Goal: Task Accomplishment & Management: Manage account settings

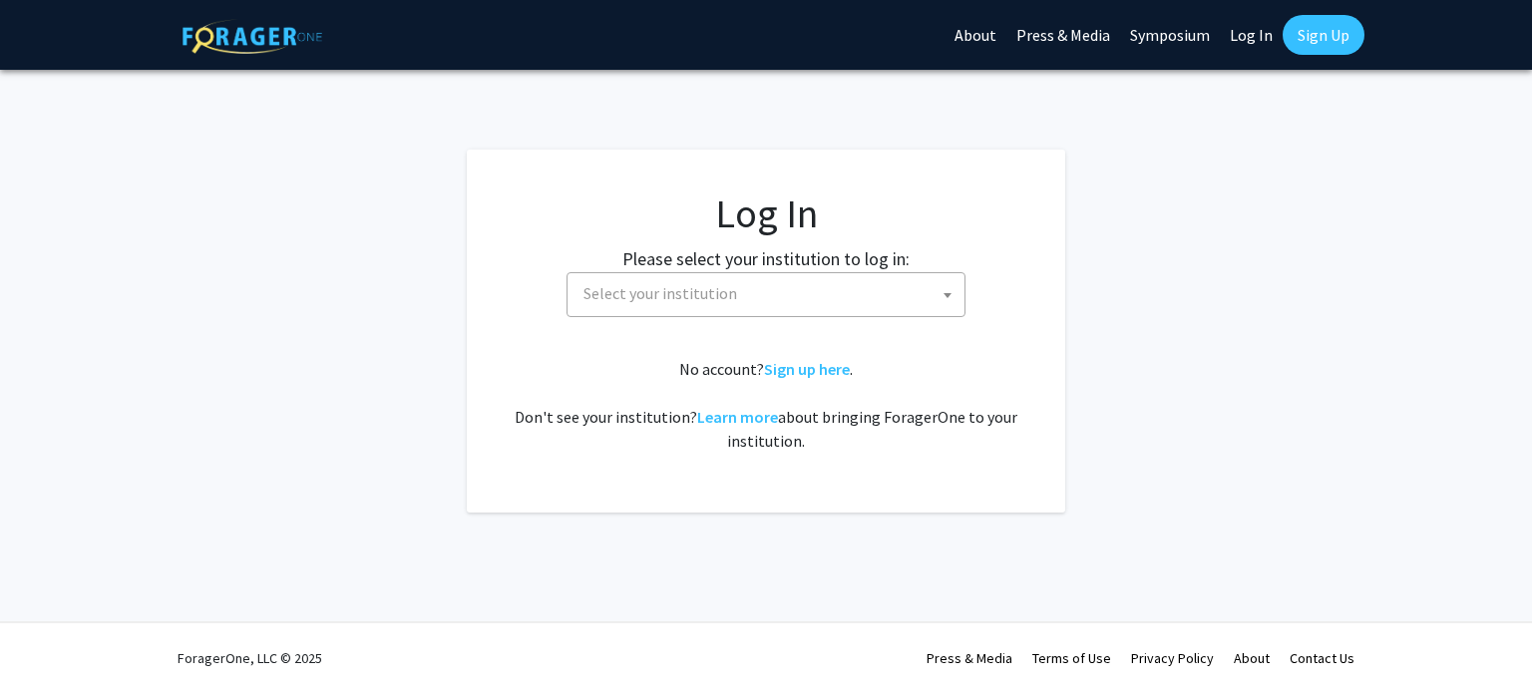
select select
click at [654, 302] on span "Select your institution" at bounding box center [661, 293] width 154 height 20
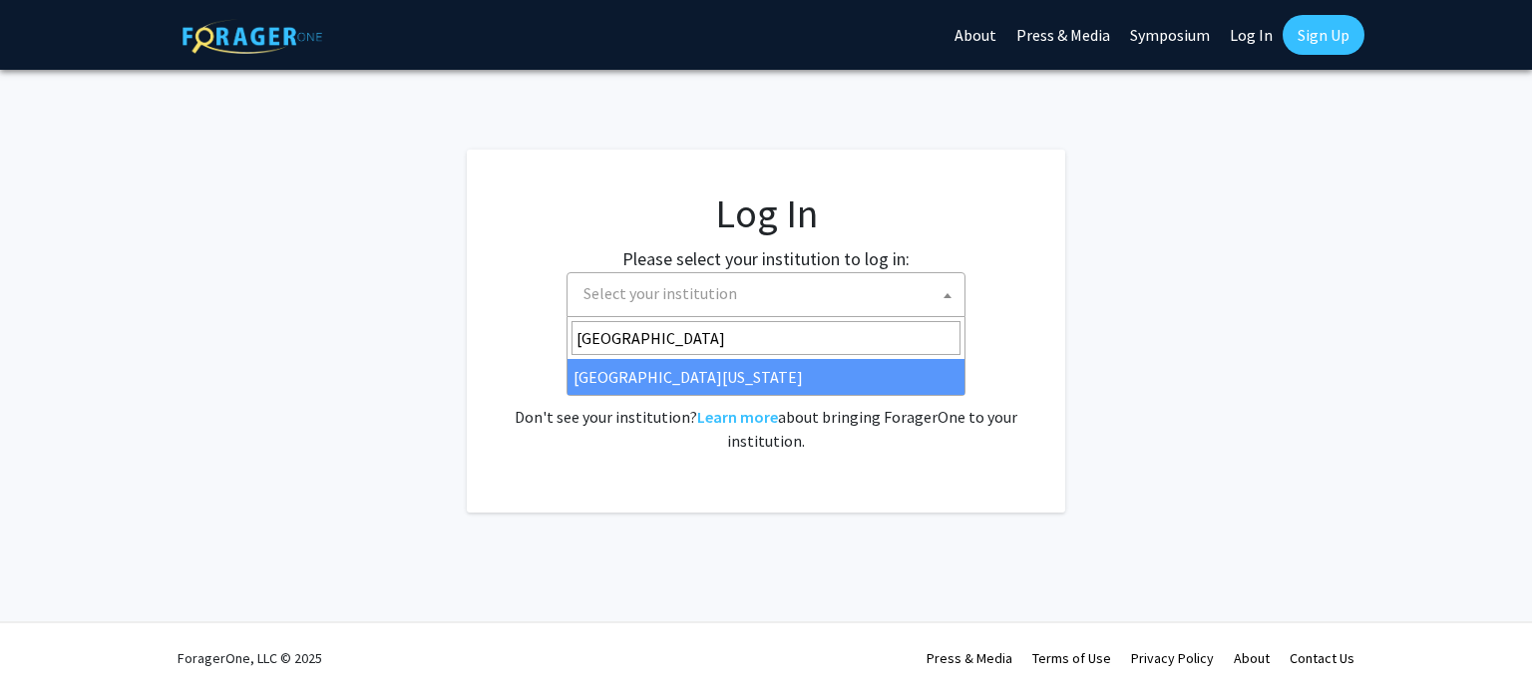
type input "[GEOGRAPHIC_DATA]"
select select "13"
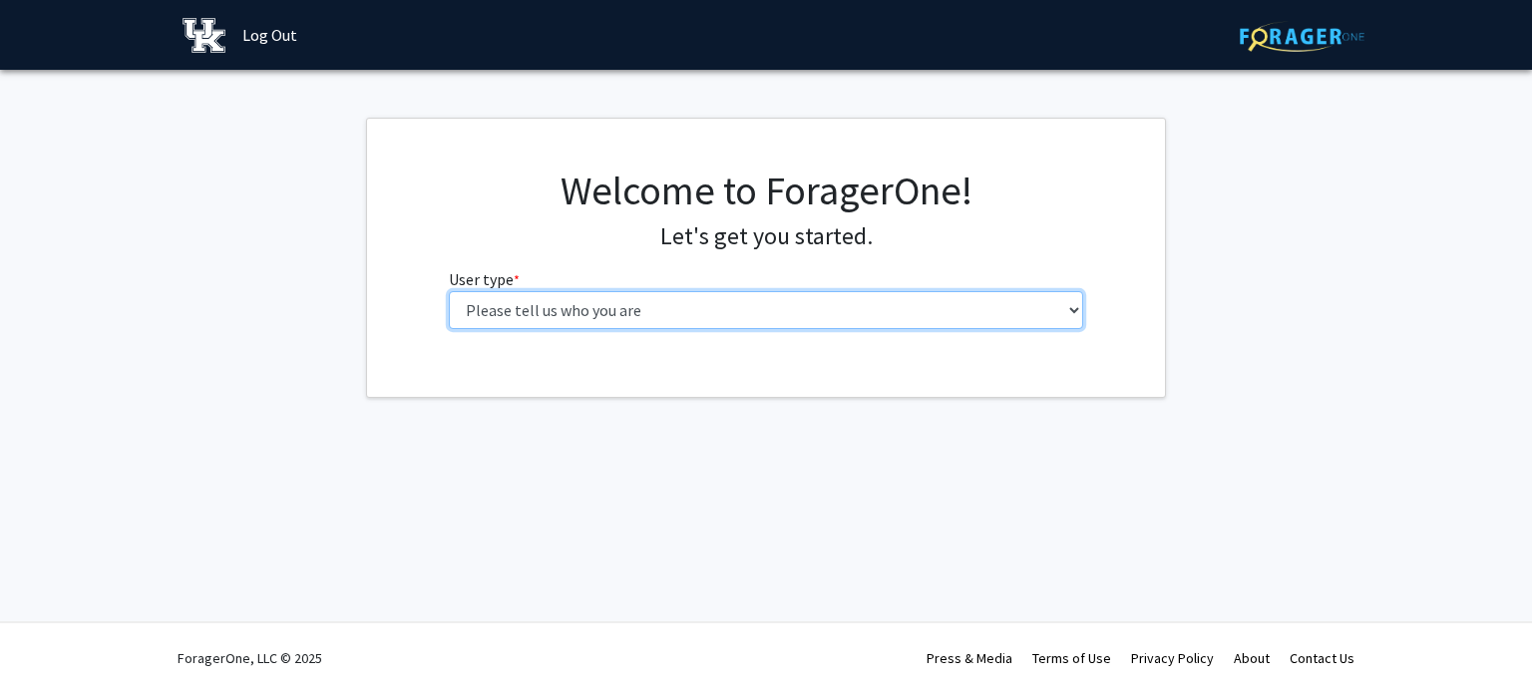
click at [864, 302] on select "Please tell us who you are Undergraduate Student Master's Student Doctoral Cand…" at bounding box center [766, 310] width 635 height 38
select select "6: adminAssistant"
click at [449, 291] on select "Please tell us who you are Undergraduate Student Master's Student Doctoral Cand…" at bounding box center [766, 310] width 635 height 38
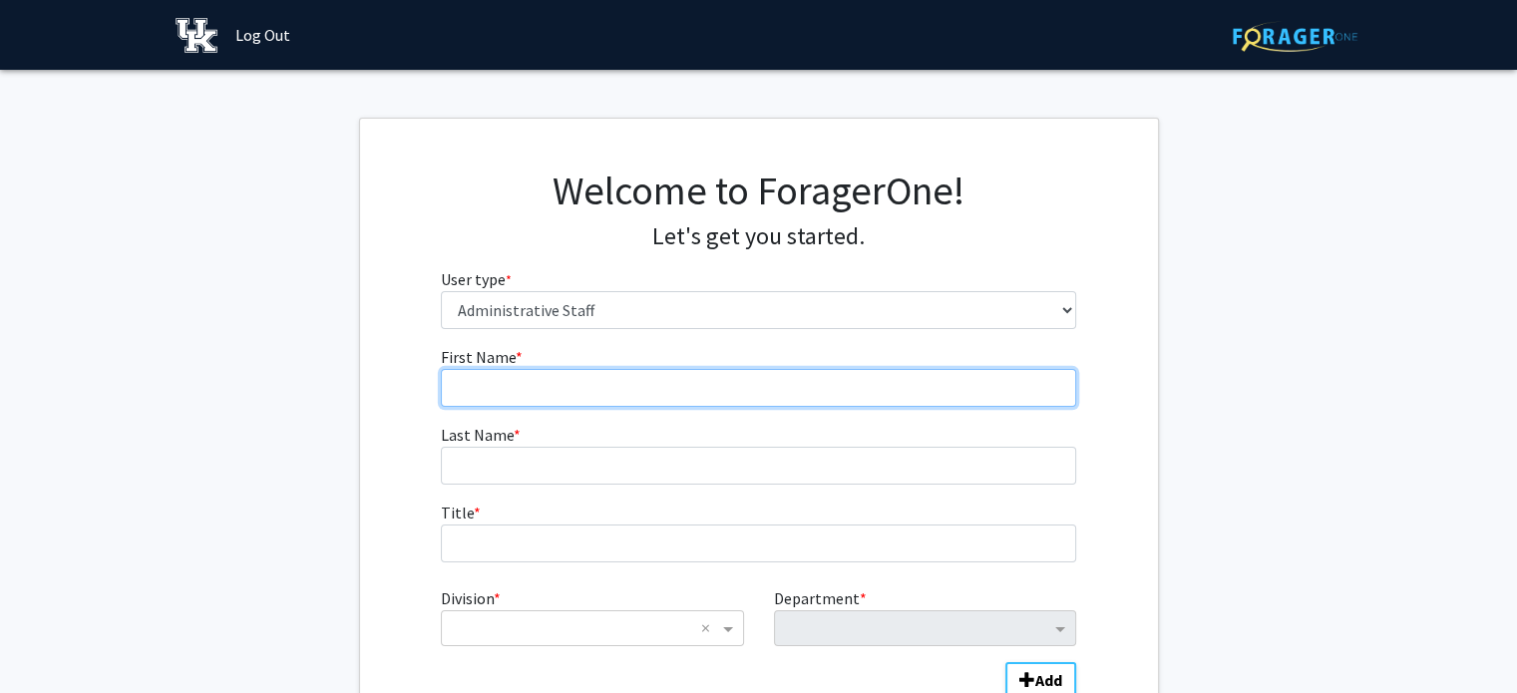
click at [532, 388] on input "First Name * required" at bounding box center [758, 388] width 635 height 38
type input "Glenna"
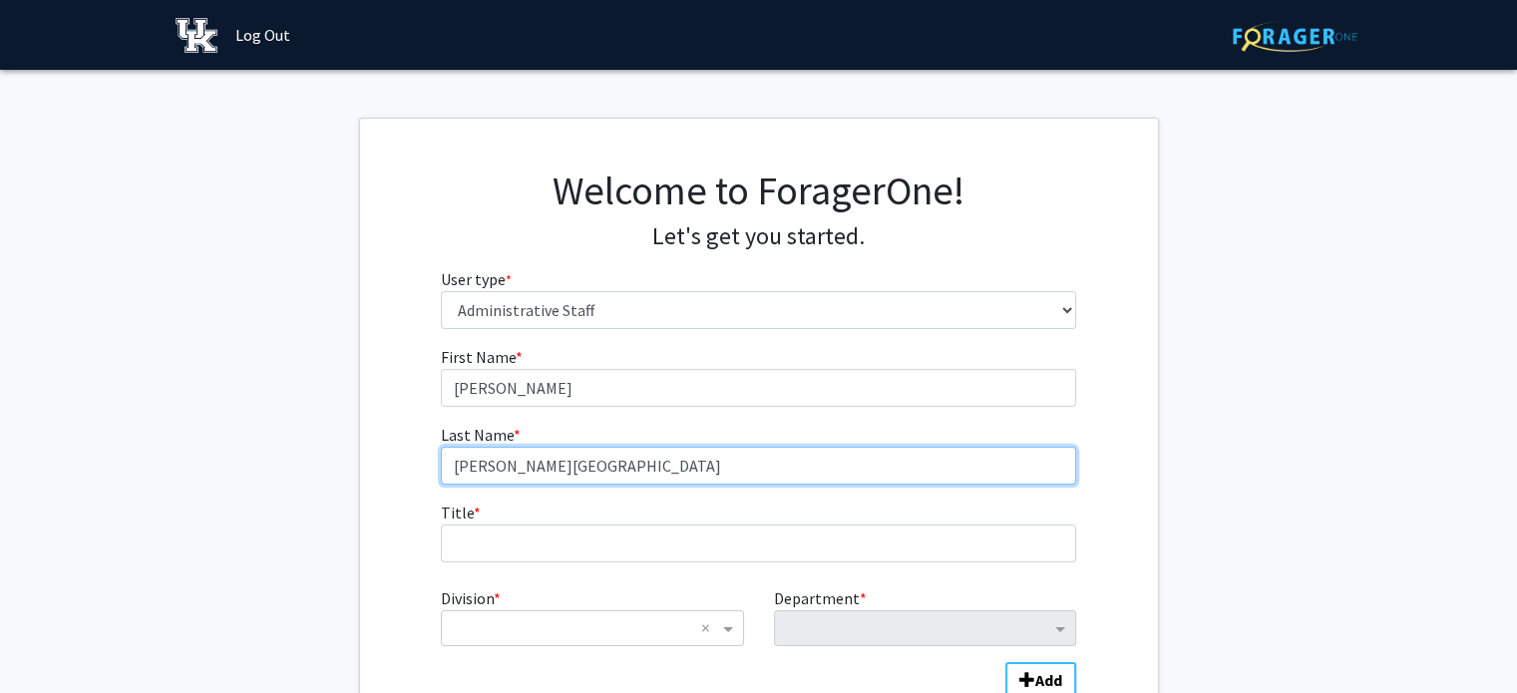
type input "Joyce-Welsko"
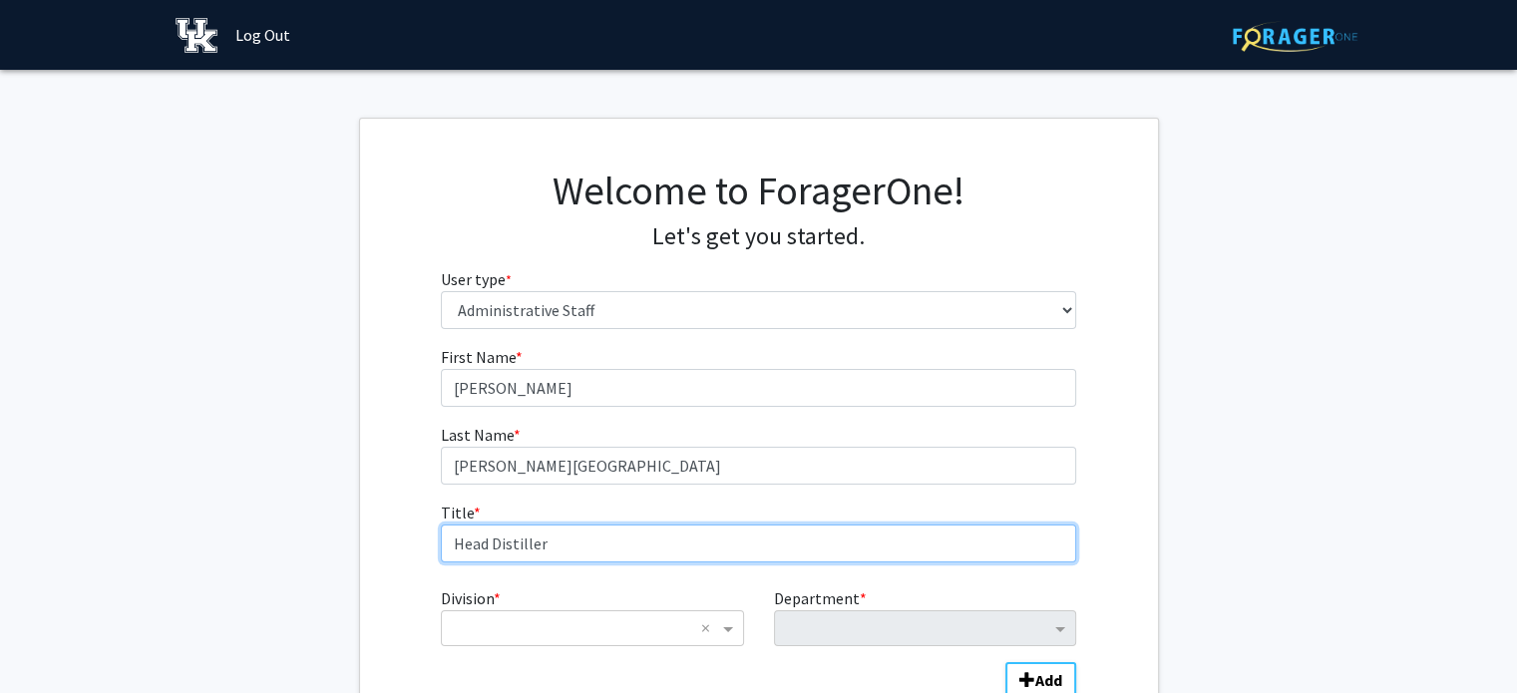
type input "Head Distiller"
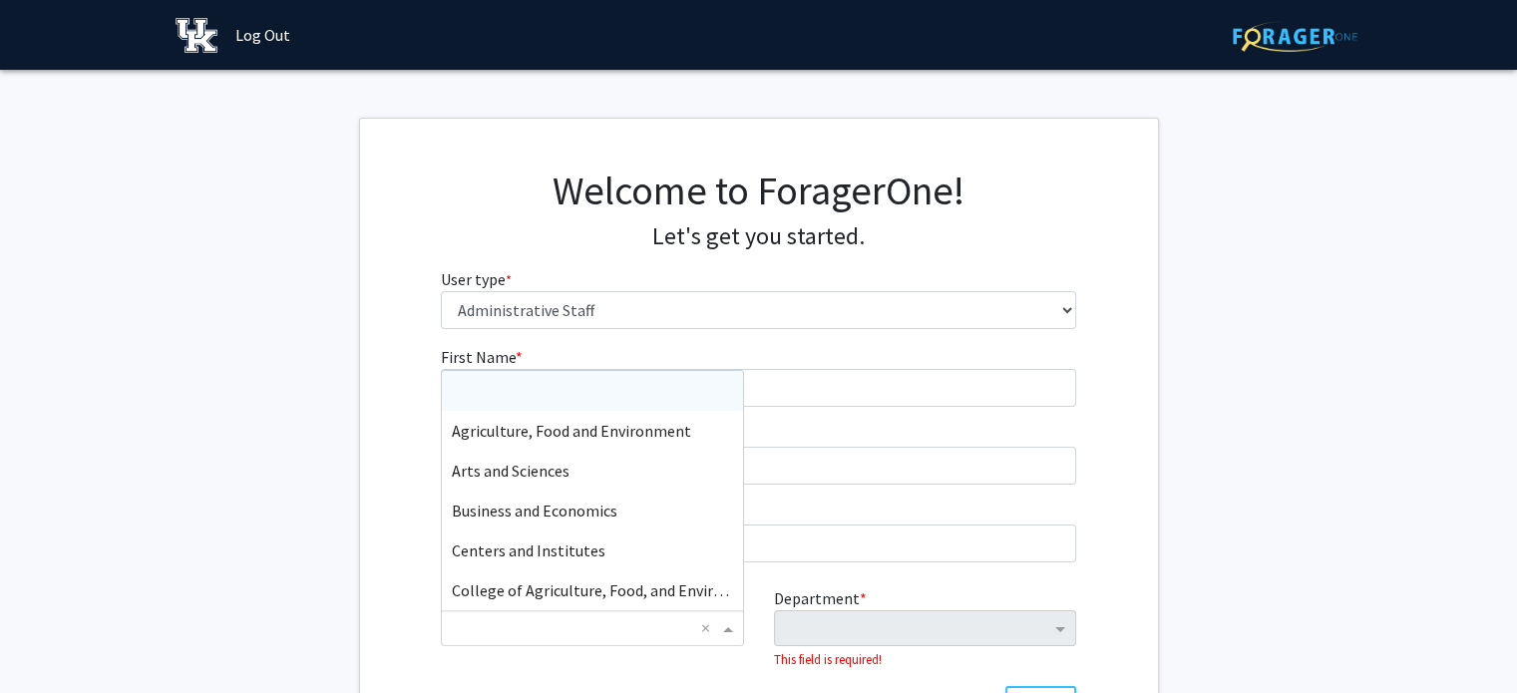
click at [730, 633] on span "Division" at bounding box center [730, 628] width 25 height 24
click at [580, 428] on span "Agriculture, Food and Environment" at bounding box center [571, 431] width 239 height 20
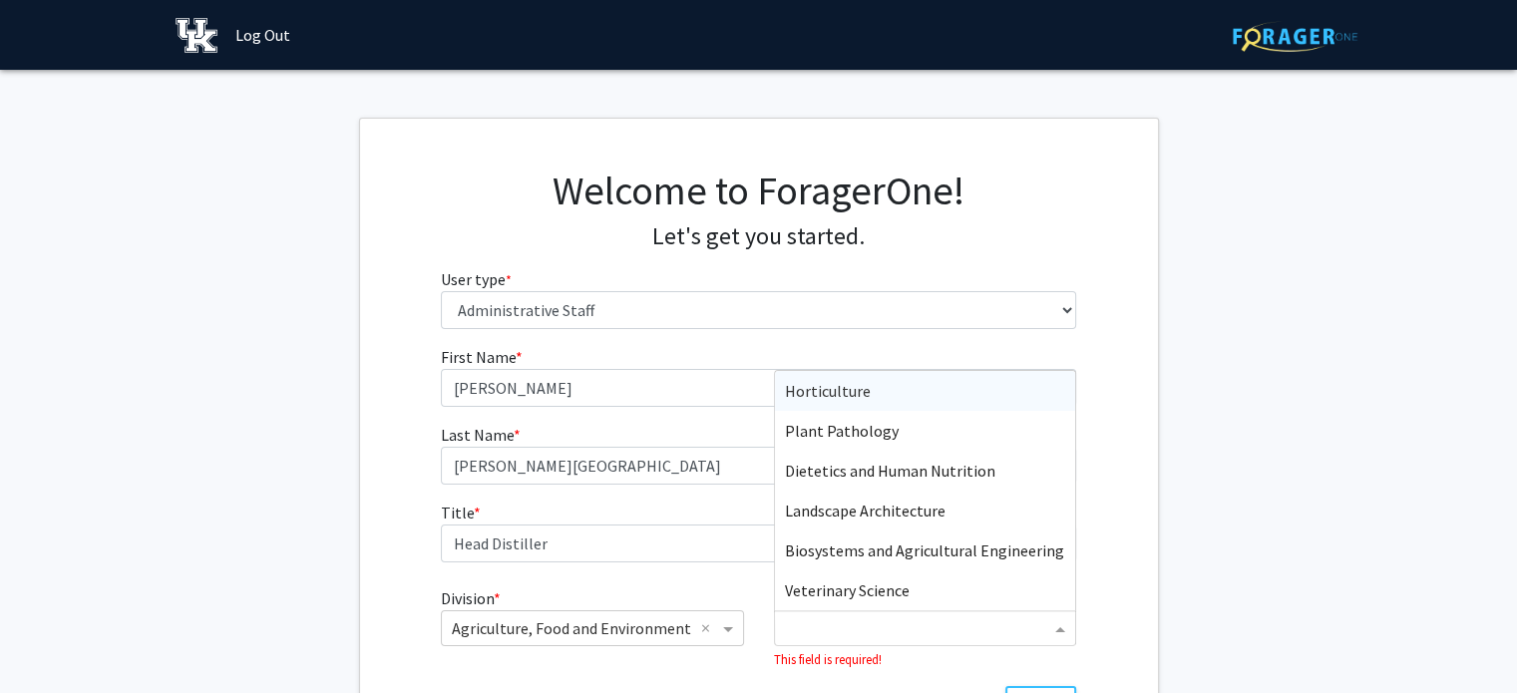
click at [842, 633] on input "Department" at bounding box center [917, 629] width 265 height 24
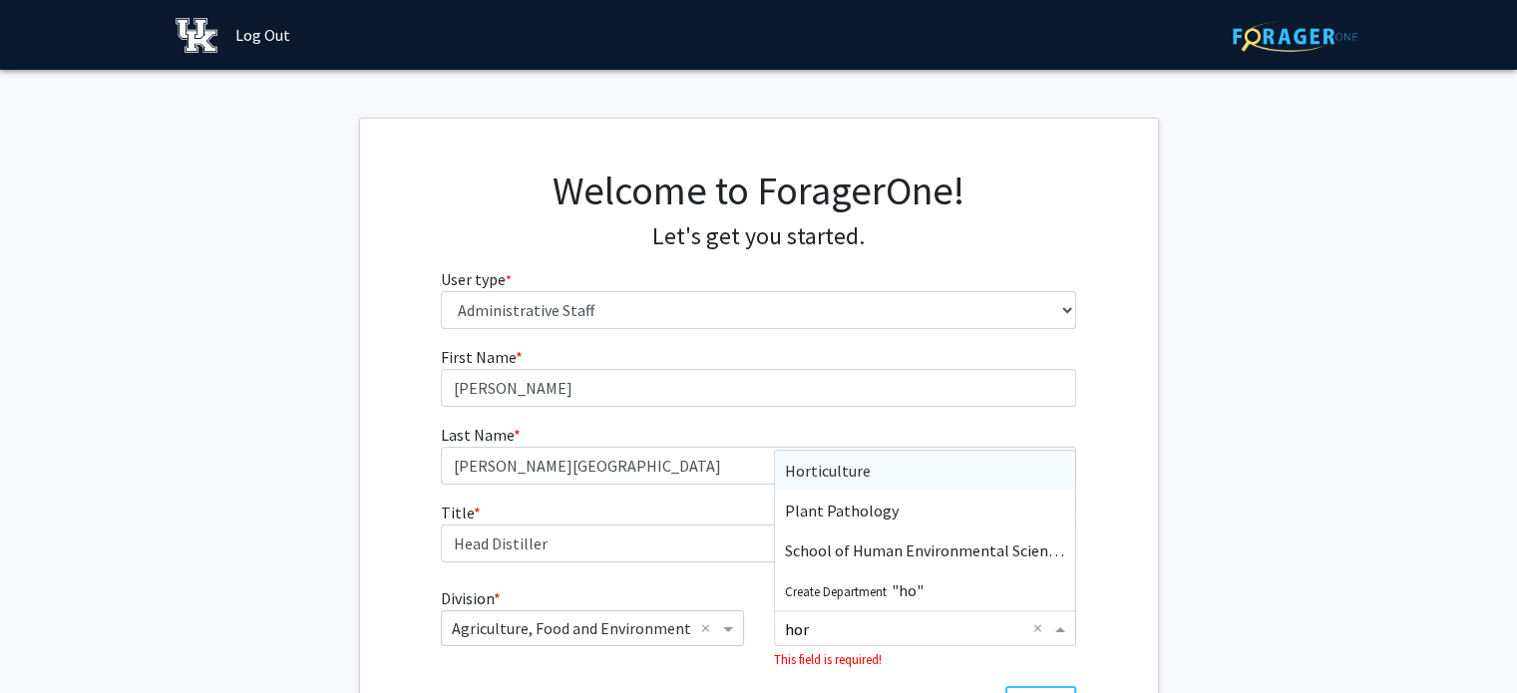
type input "hort"
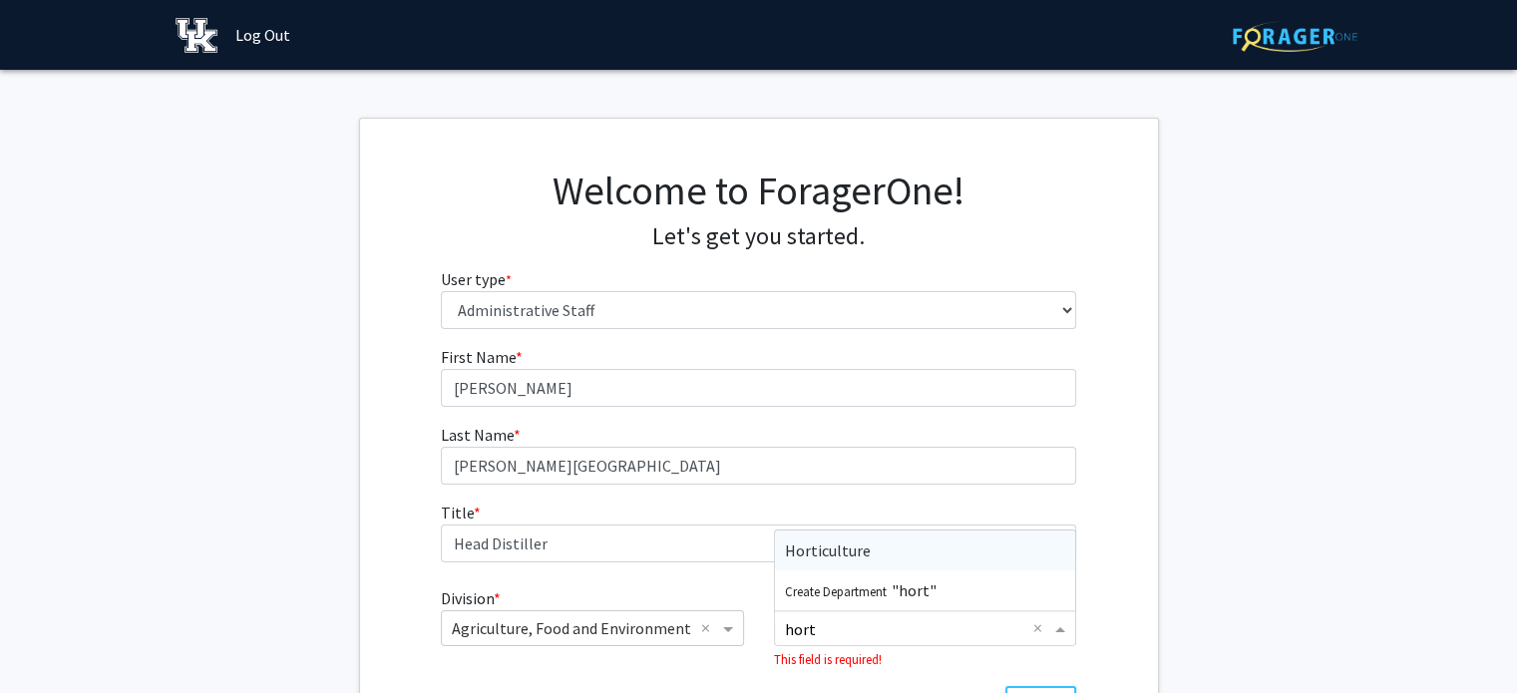
click at [827, 558] on span "Horticulture" at bounding box center [828, 551] width 86 height 20
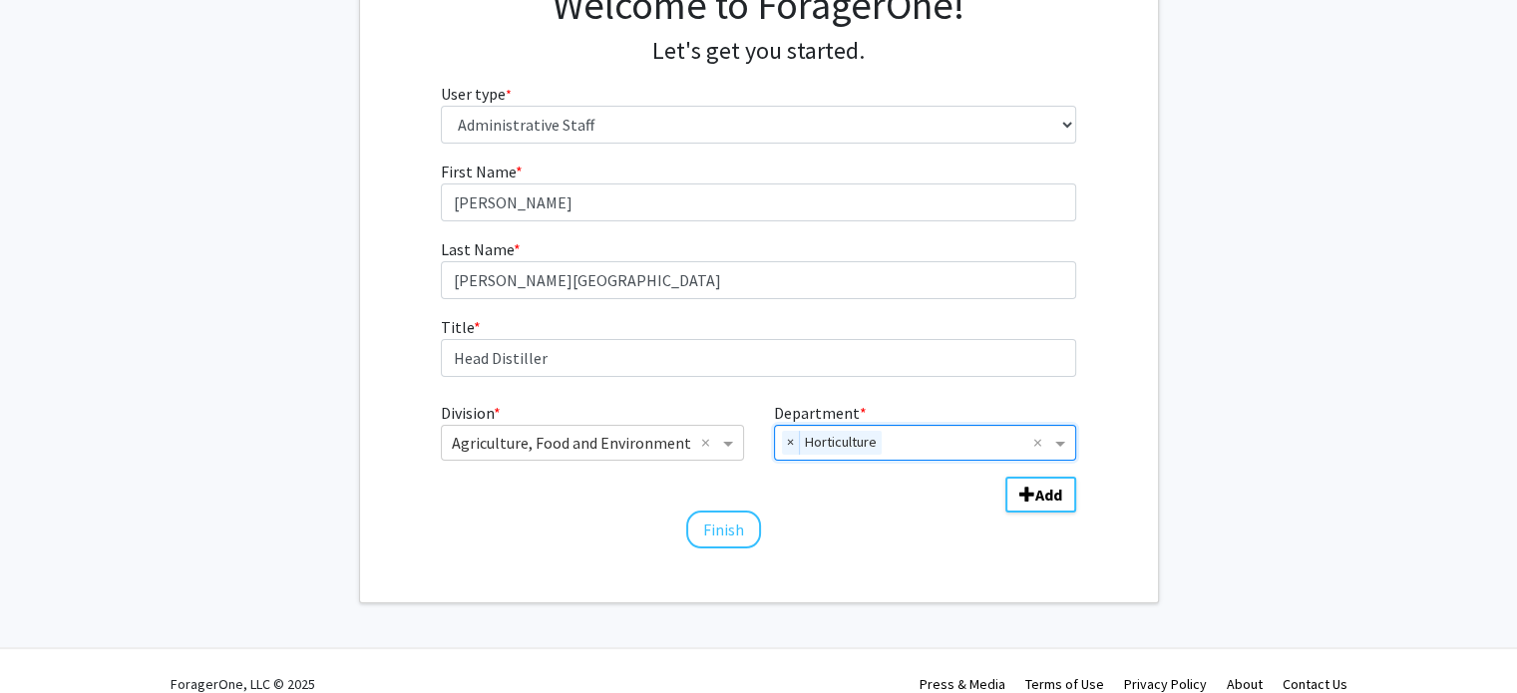
scroll to position [192, 0]
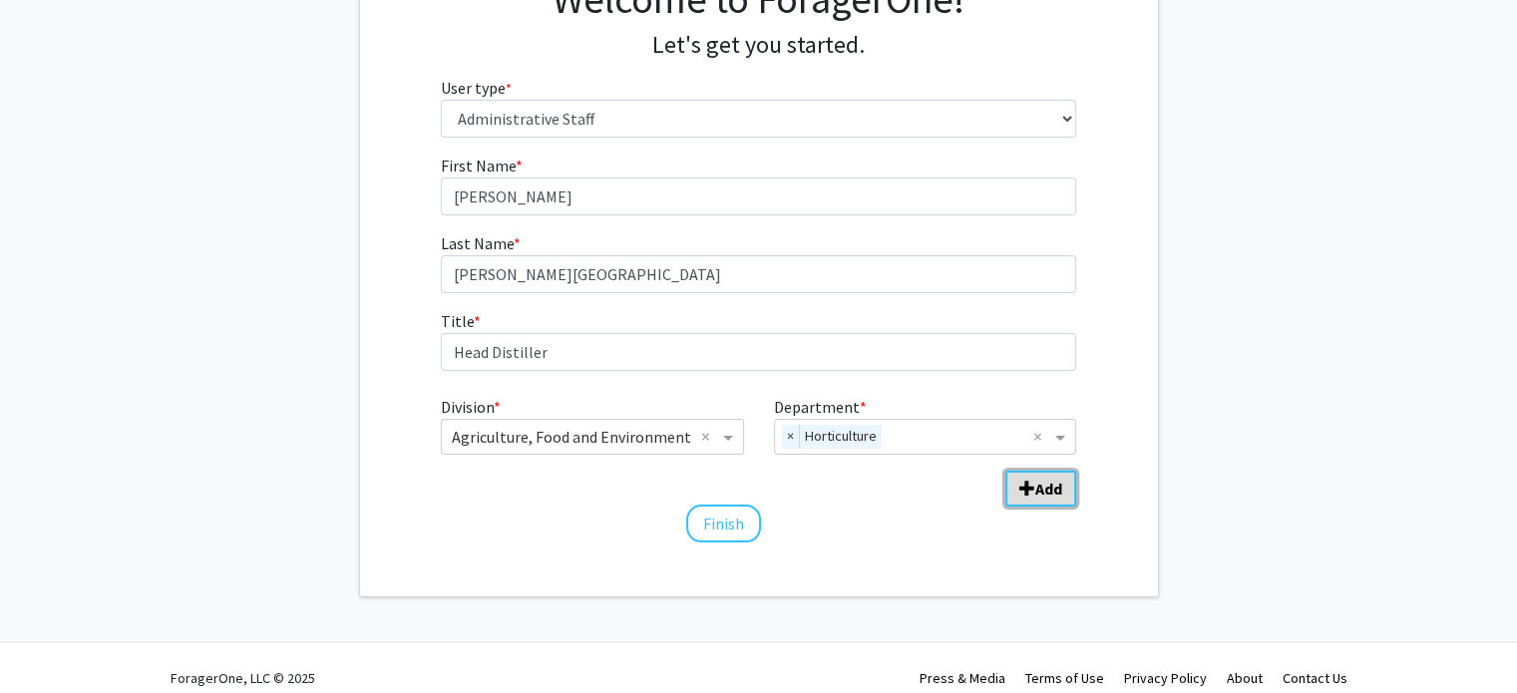
click at [1046, 496] on b "Add" at bounding box center [1048, 489] width 27 height 20
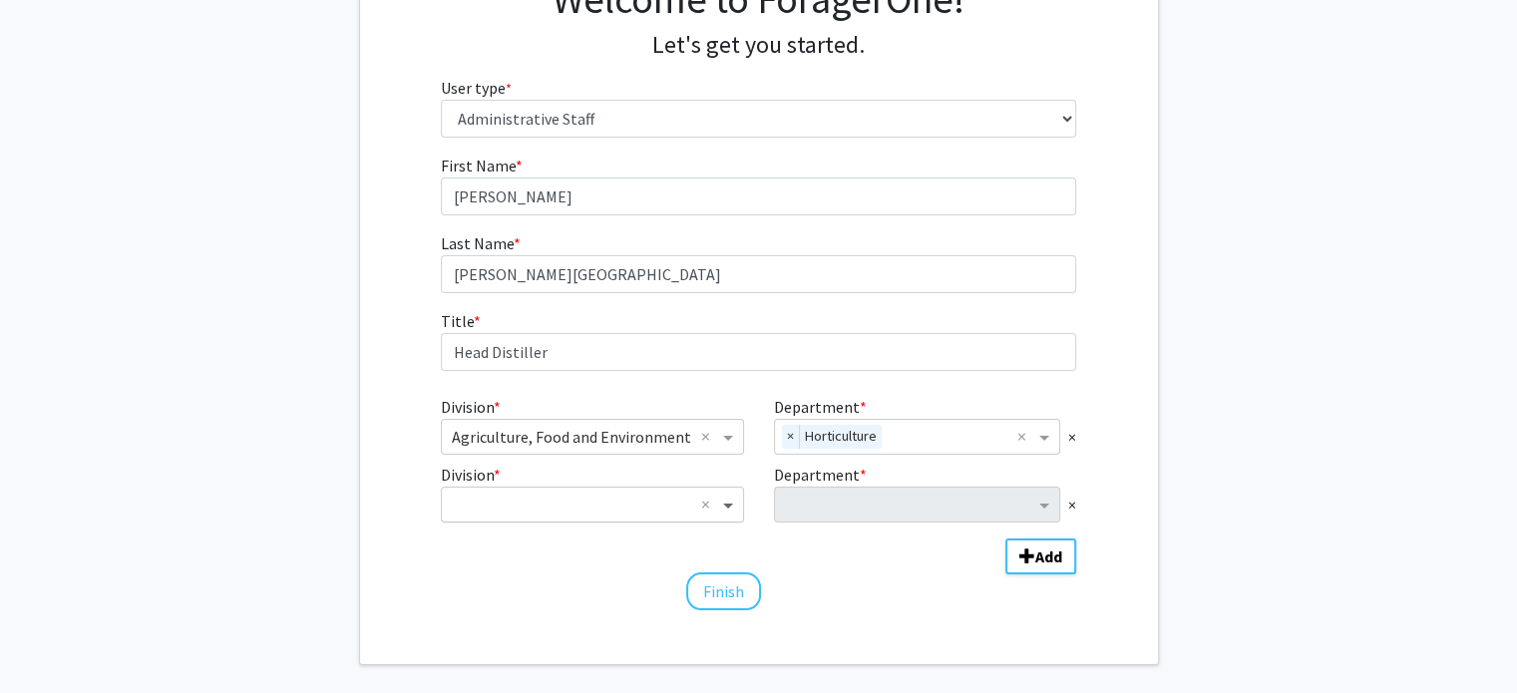
click at [726, 494] on span "Division" at bounding box center [730, 505] width 25 height 24
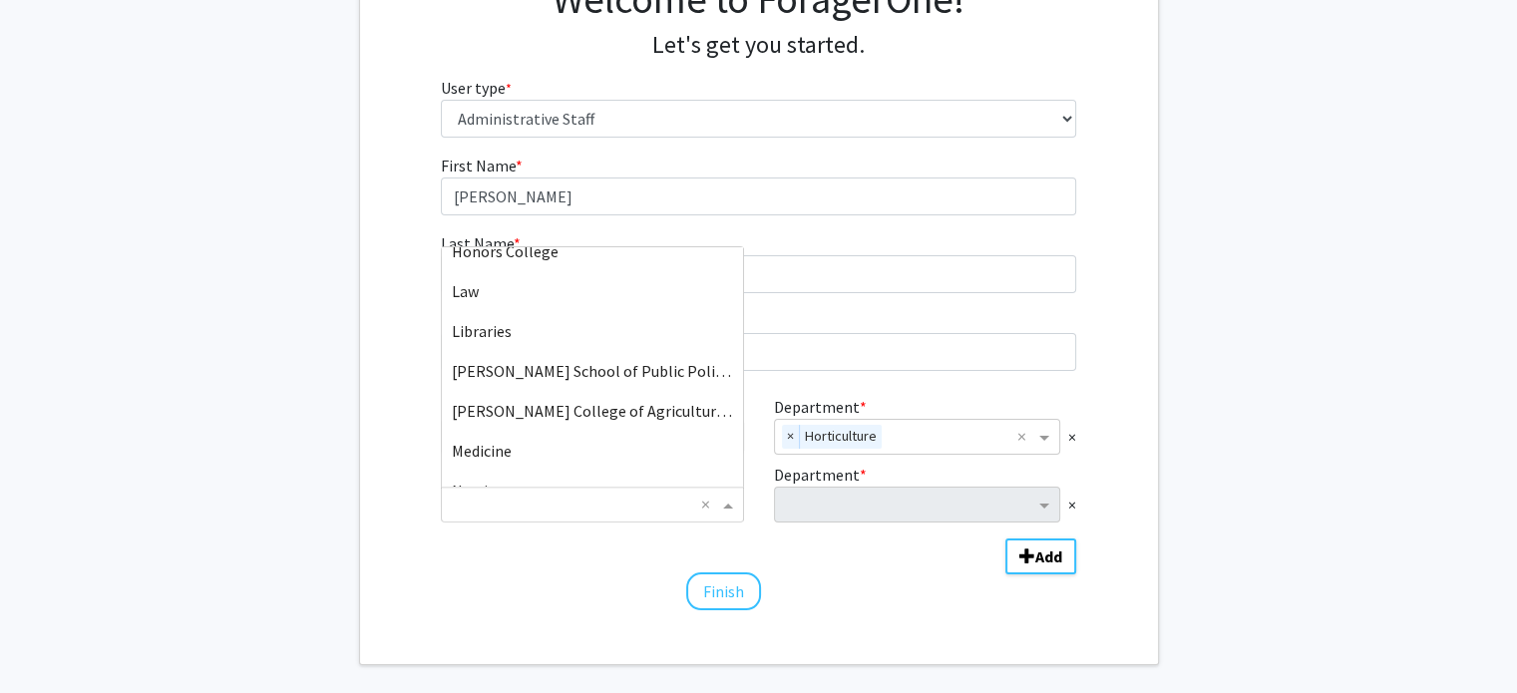
scroll to position [974, 0]
click at [571, 405] on span "Martin-Gatton College of Agriculture, Food and Environment" at bounding box center [669, 411] width 435 height 20
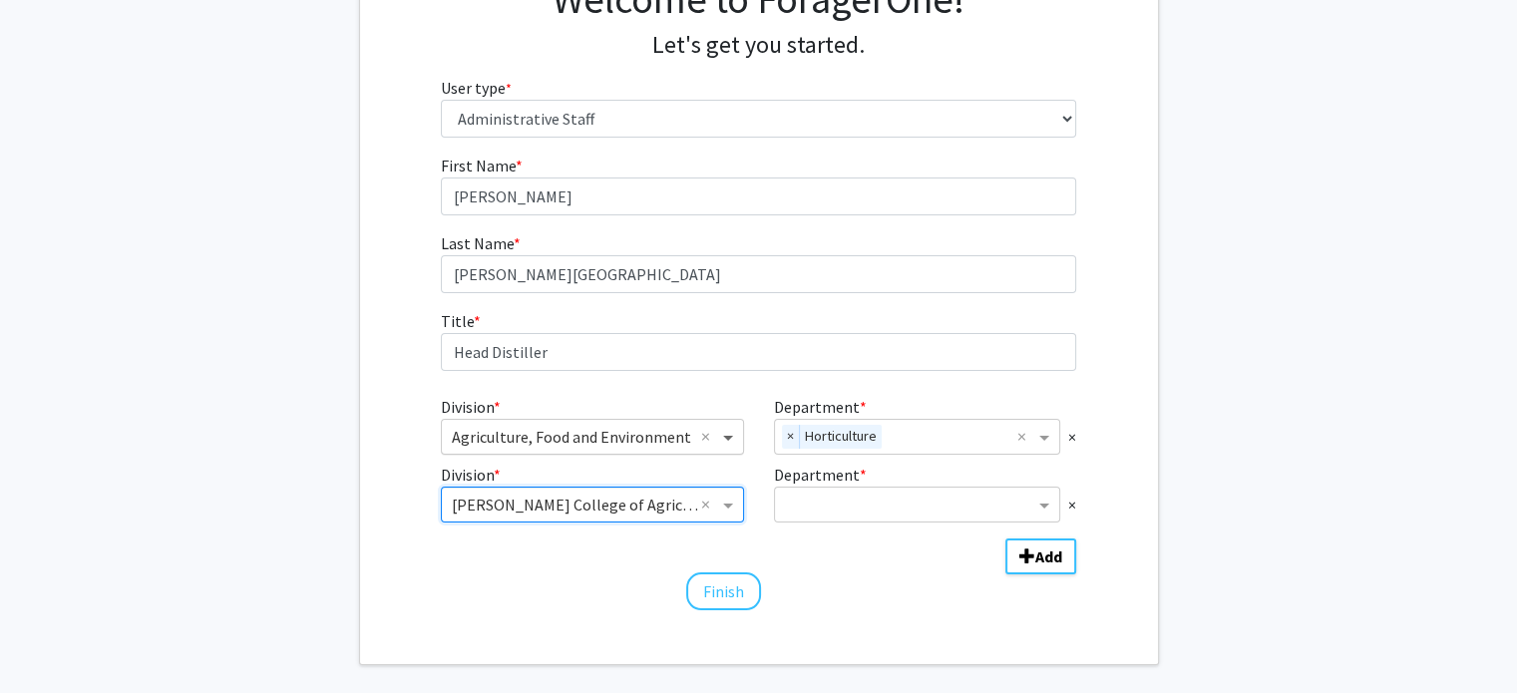
click at [730, 438] on span "Division" at bounding box center [730, 437] width 25 height 24
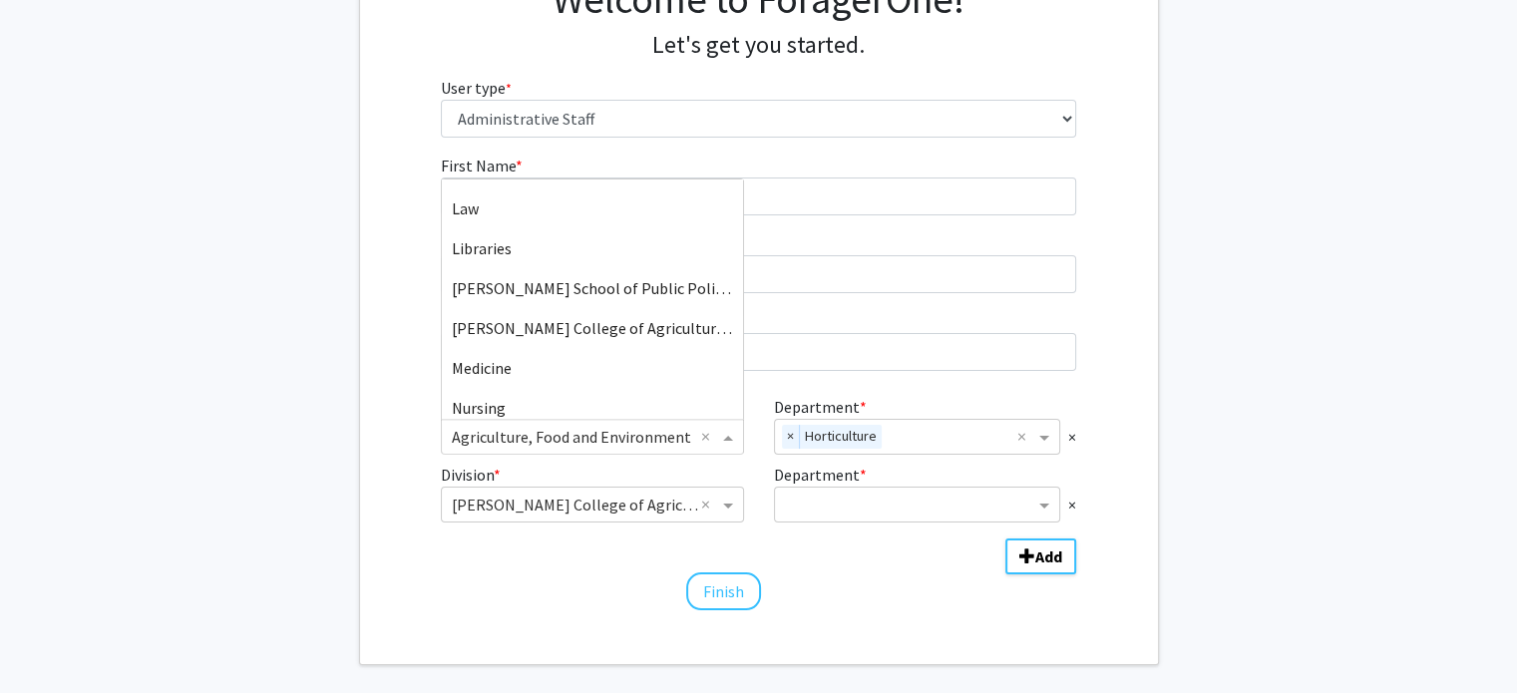
scroll to position [950, 0]
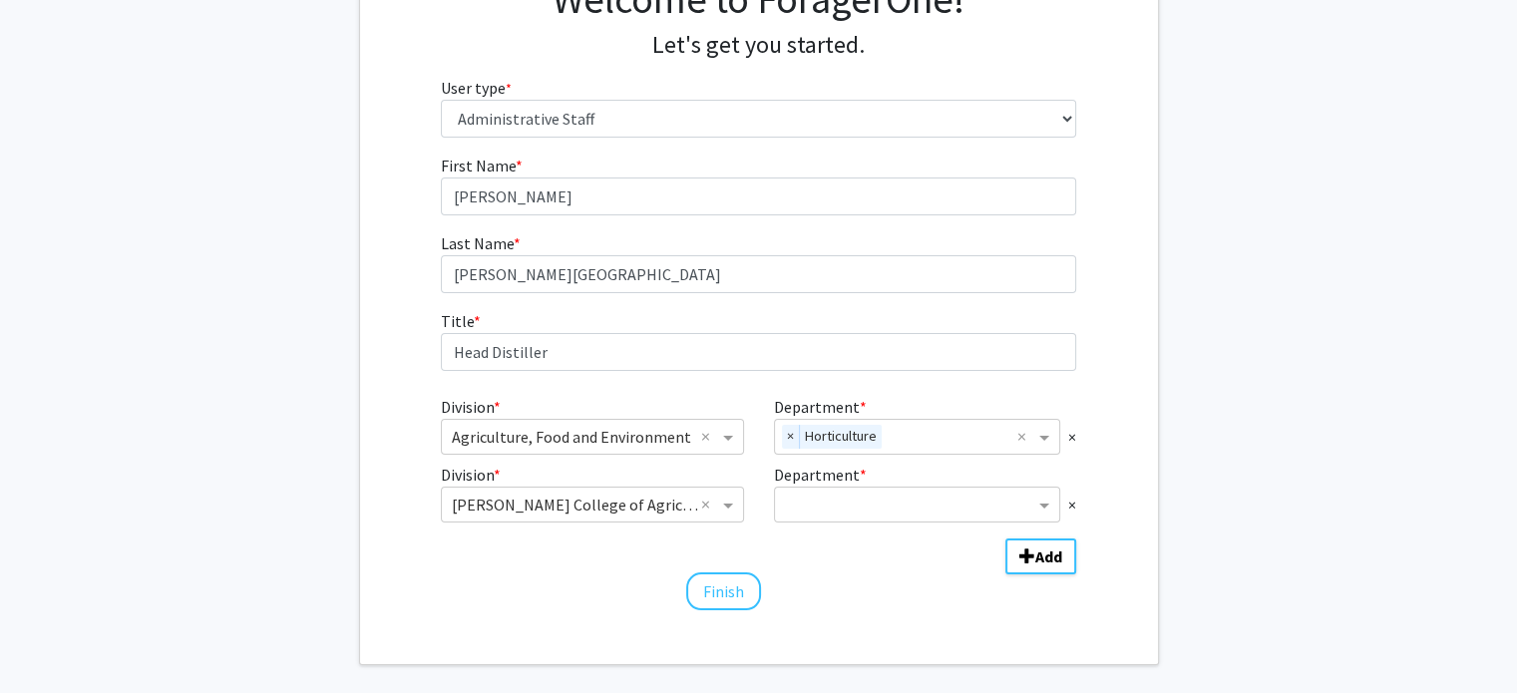
click at [538, 584] on div "Finish" at bounding box center [758, 583] width 635 height 20
click at [1043, 508] on span "Department" at bounding box center [1046, 505] width 25 height 24
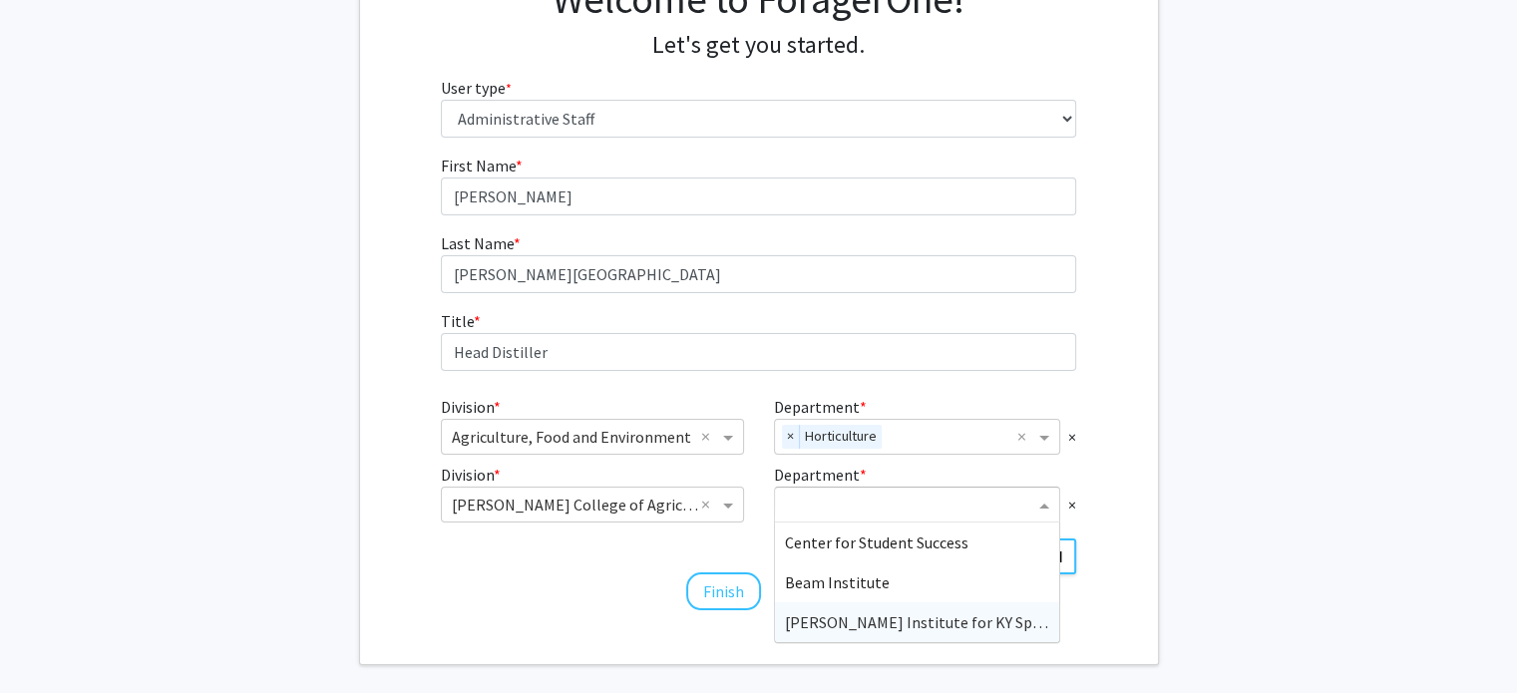
click at [938, 621] on span "James B. Beam Institute for KY Spirits" at bounding box center [922, 622] width 275 height 20
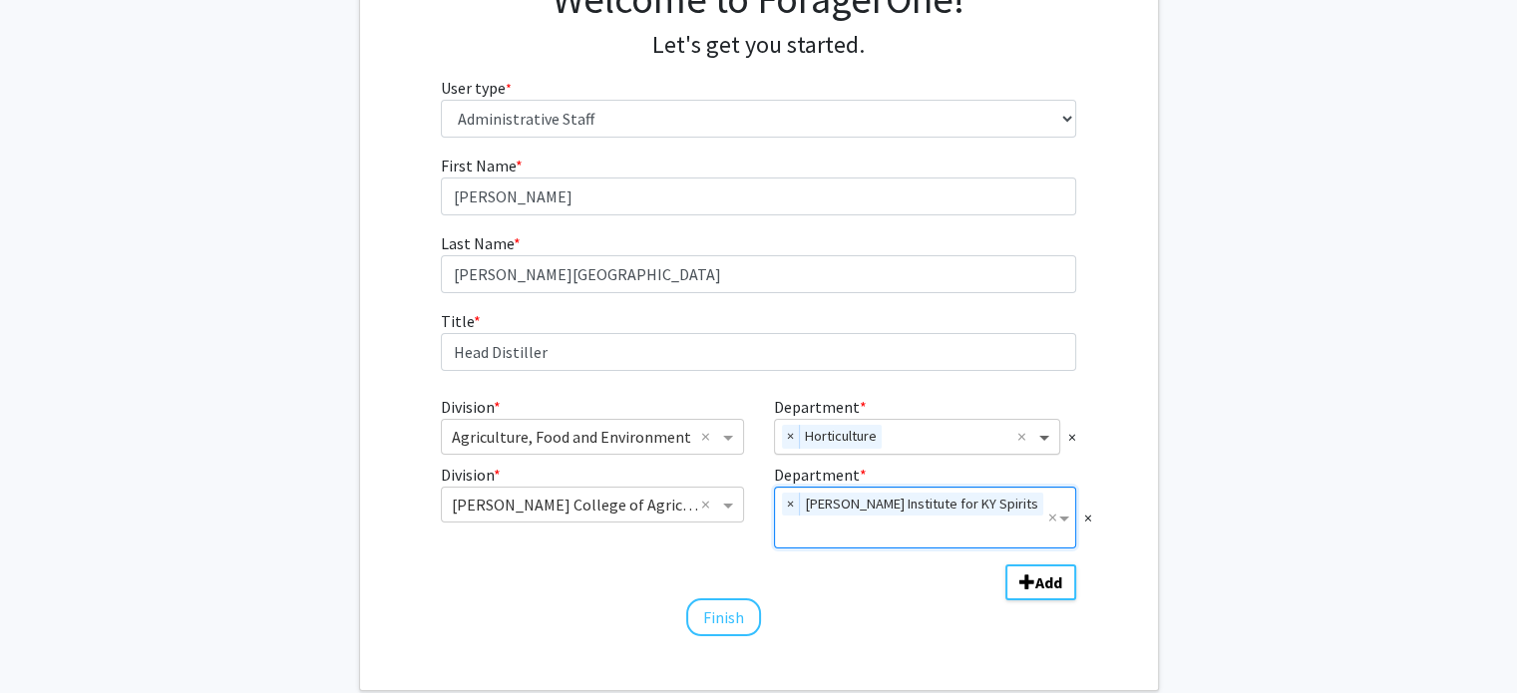
click at [1043, 442] on span "Department" at bounding box center [1046, 437] width 25 height 24
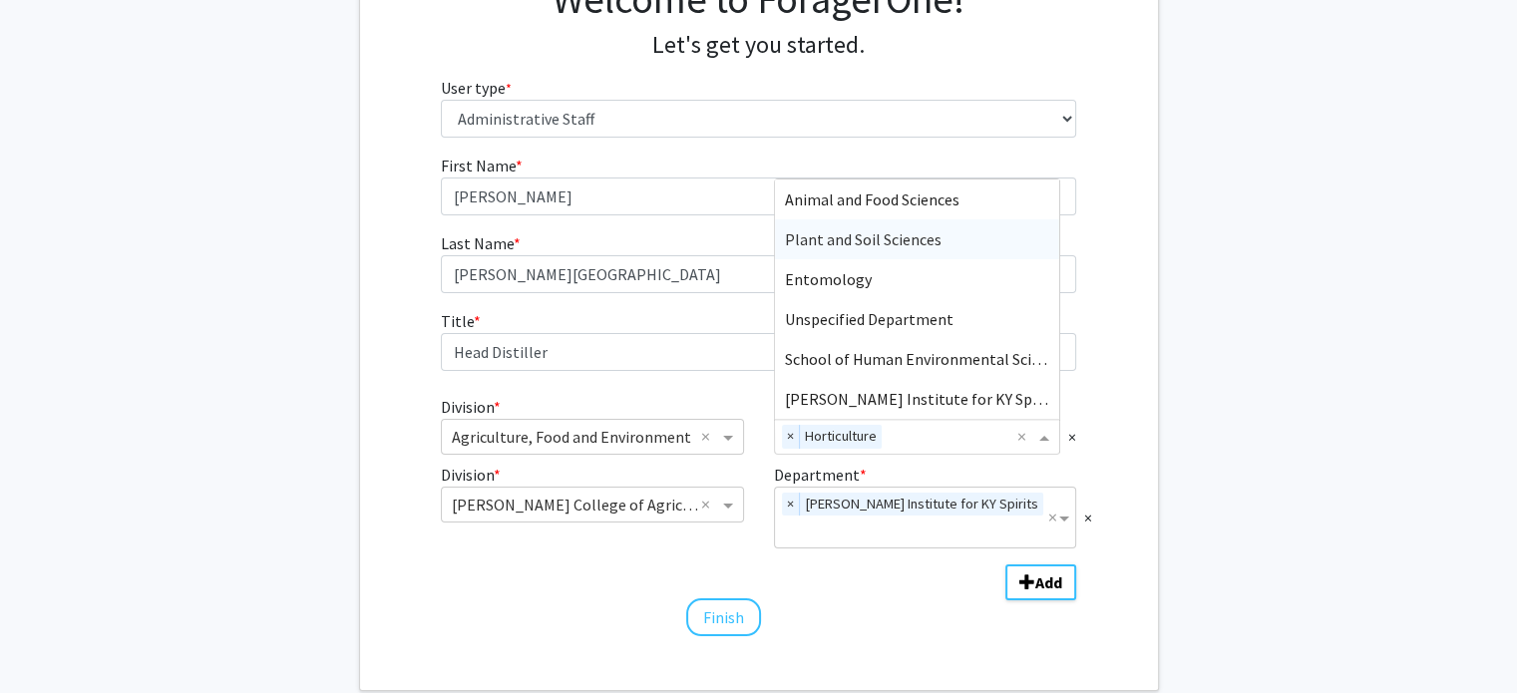
scroll to position [304, 0]
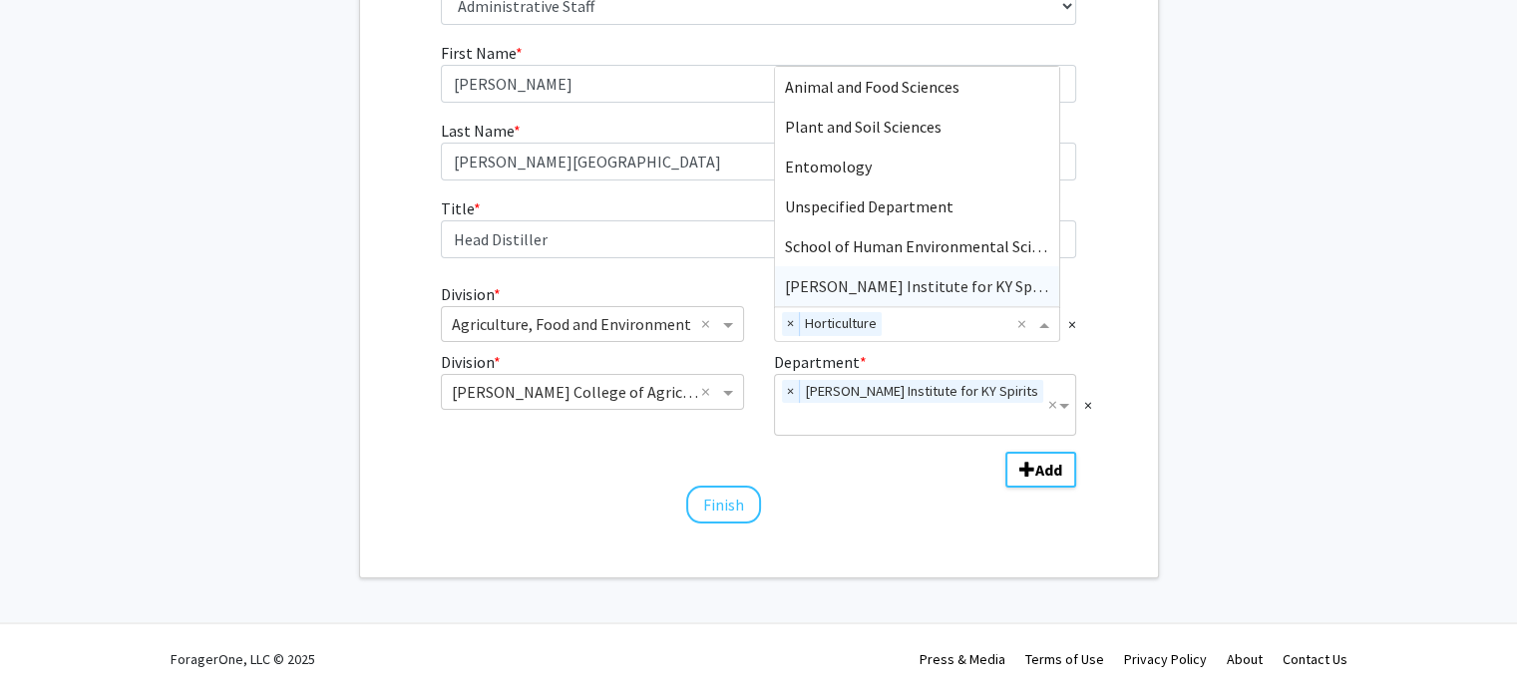
click at [934, 282] on span "James B. Beam Institute for KY Spirits" at bounding box center [922, 286] width 275 height 20
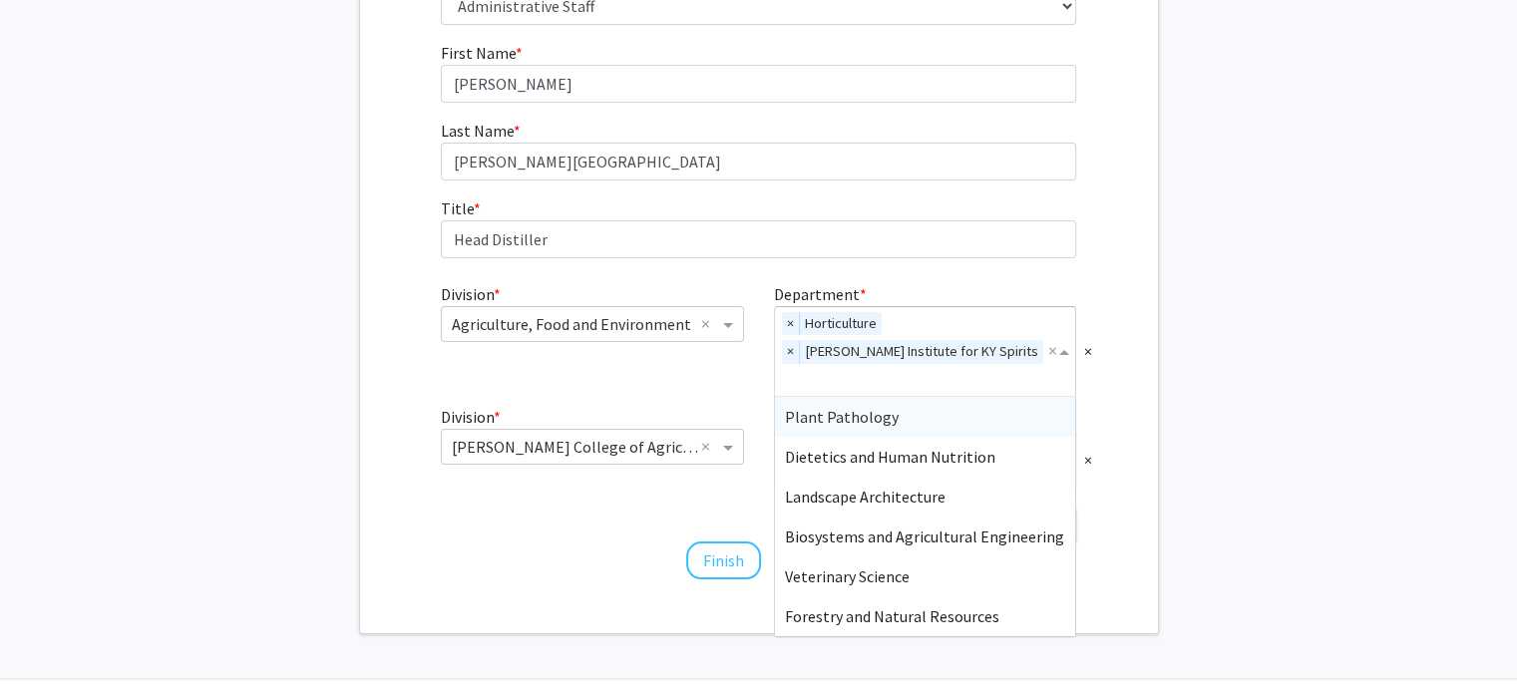
click at [1061, 348] on span "Department" at bounding box center [1066, 351] width 17 height 24
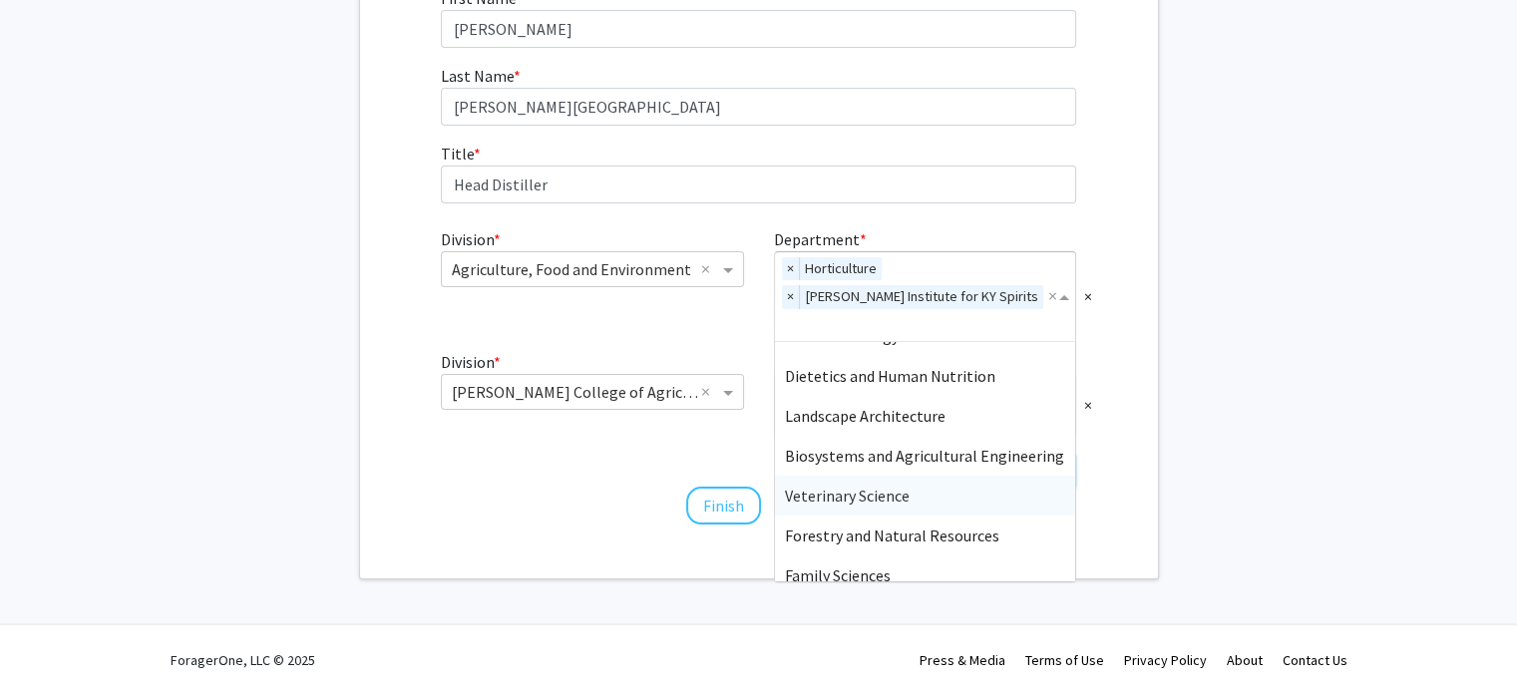
scroll to position [0, 0]
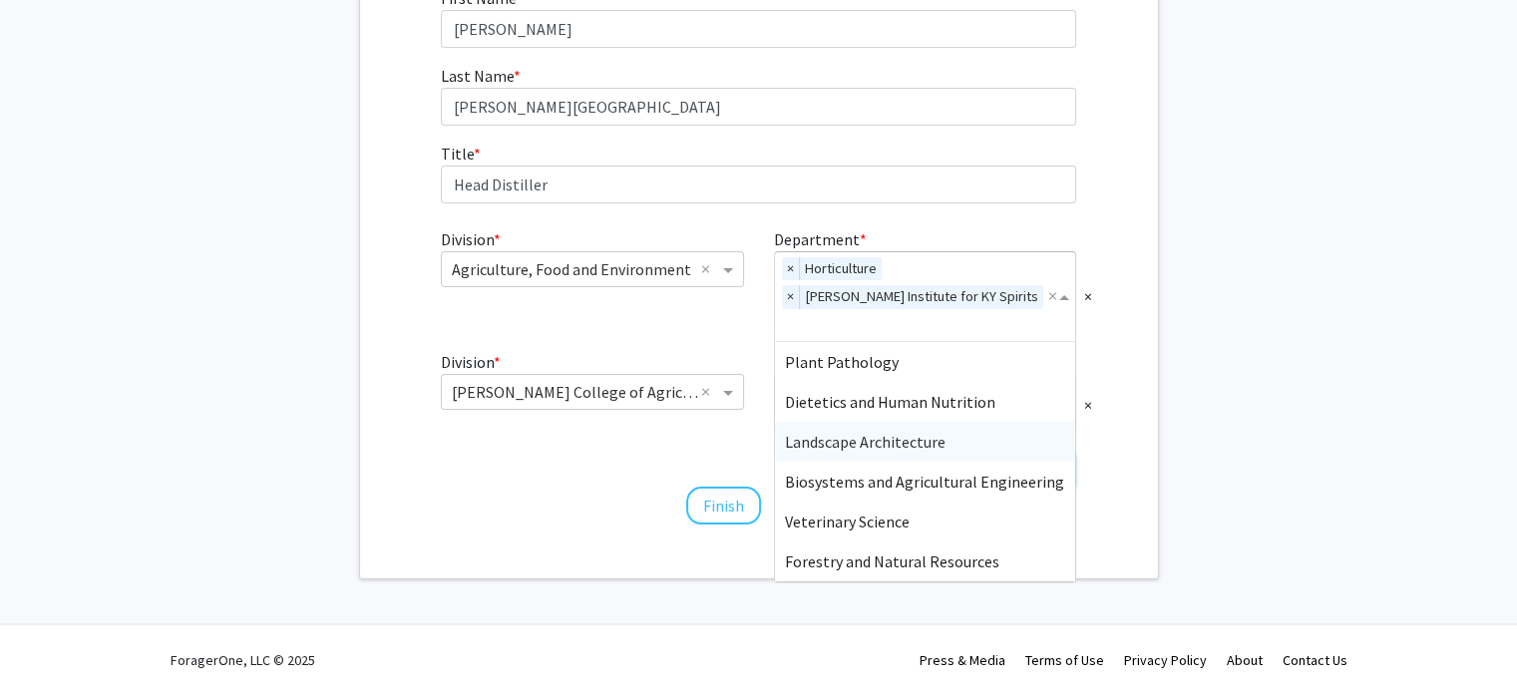
click at [1141, 446] on div "First Name * required Glenna Last Name * required Joyce-Welsko Title * required…" at bounding box center [759, 256] width 798 height 541
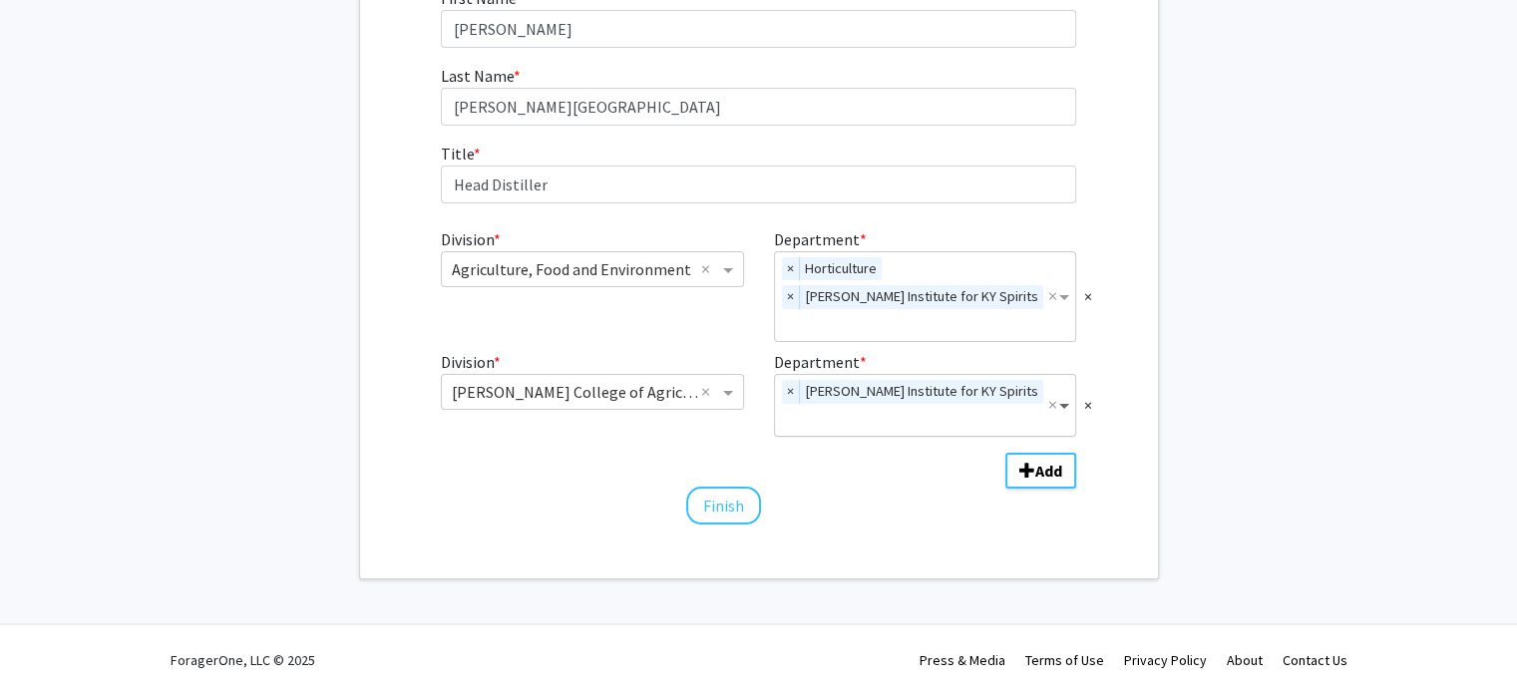
click at [1065, 407] on span "Department" at bounding box center [1066, 405] width 17 height 24
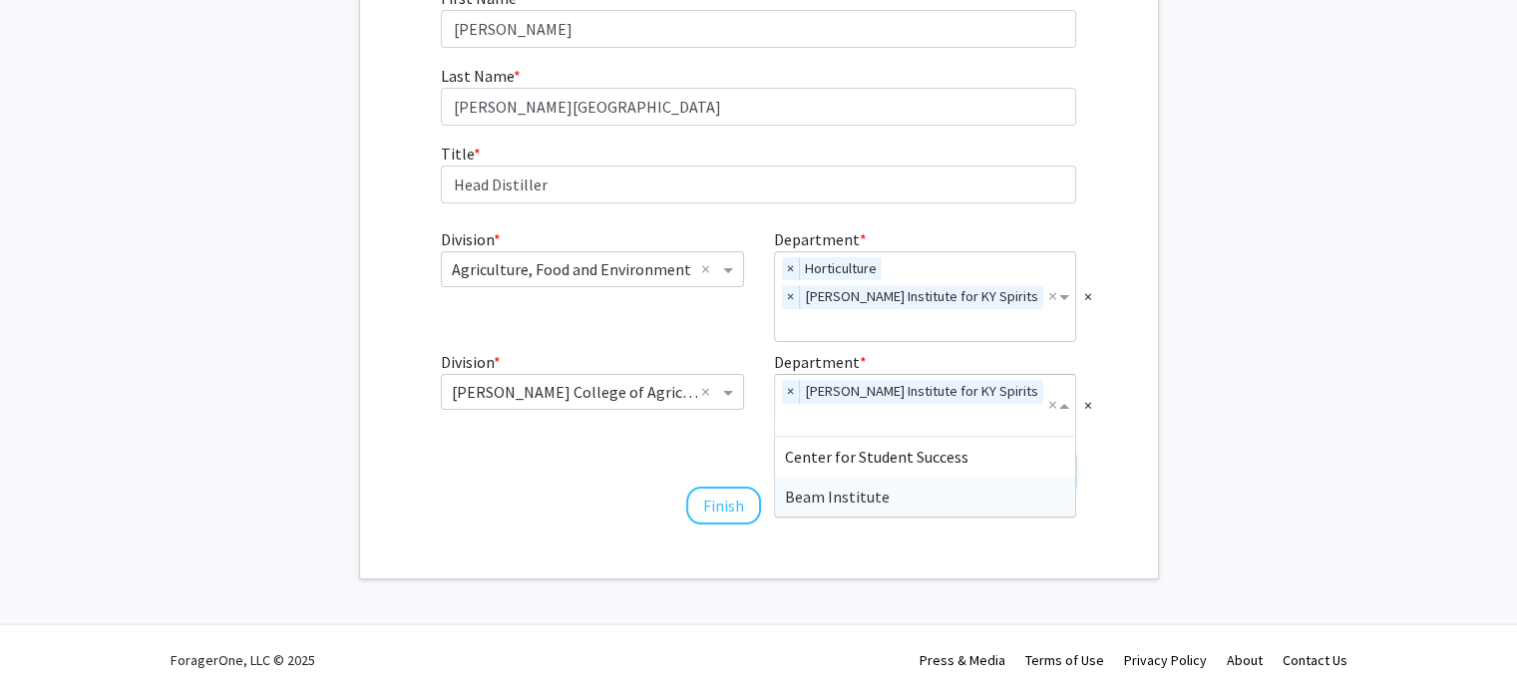
click at [931, 498] on div "Beam Institute" at bounding box center [925, 497] width 300 height 40
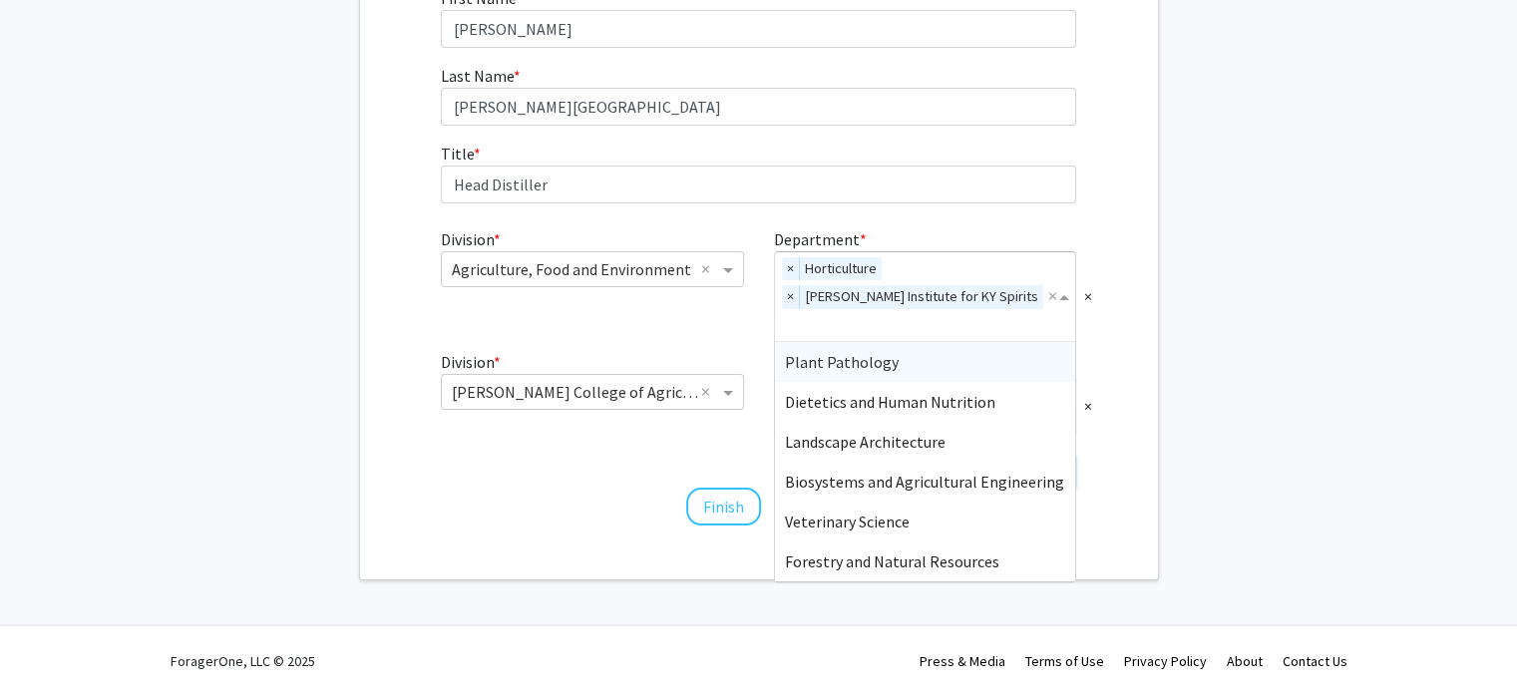
click at [1061, 291] on span "Department" at bounding box center [1066, 296] width 17 height 24
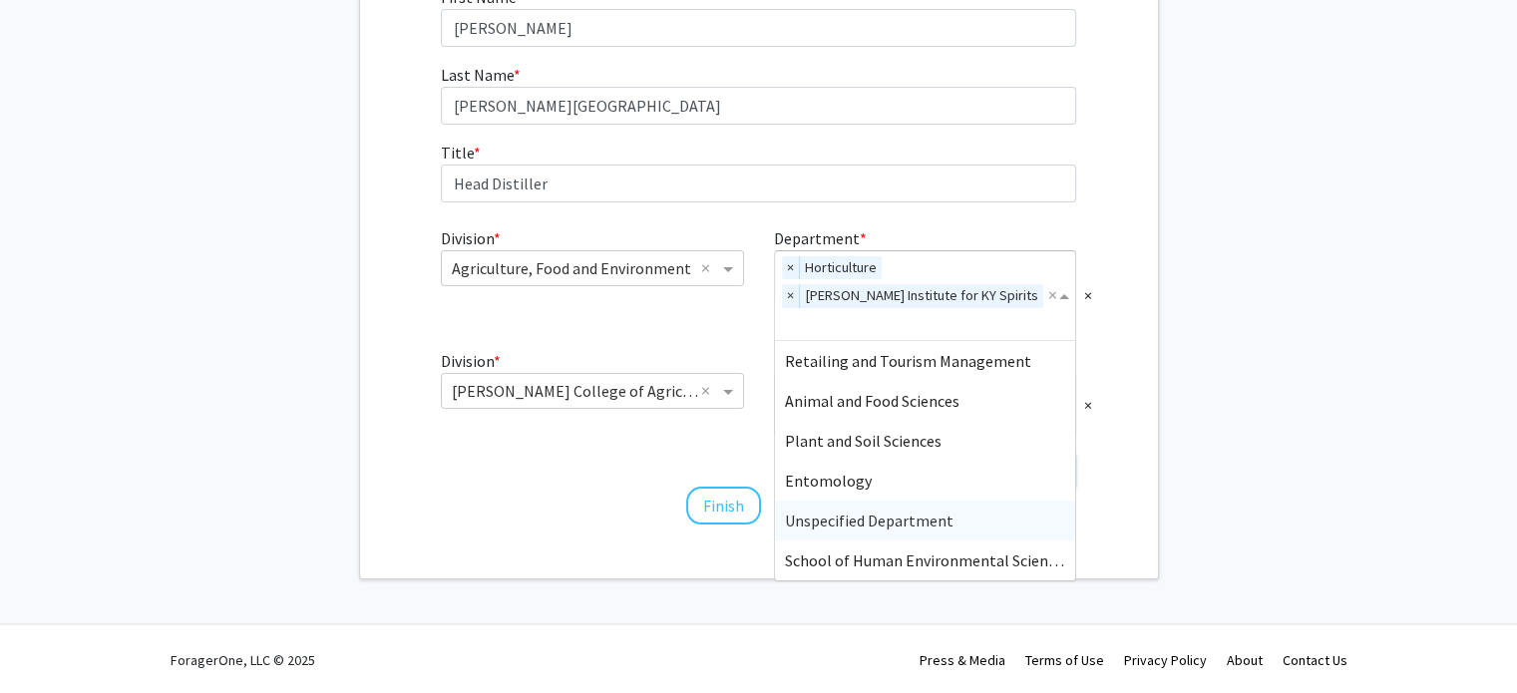
click at [606, 518] on div "First Name * required Glenna Last Name * required Joyce-Welsko Title * required…" at bounding box center [758, 256] width 665 height 542
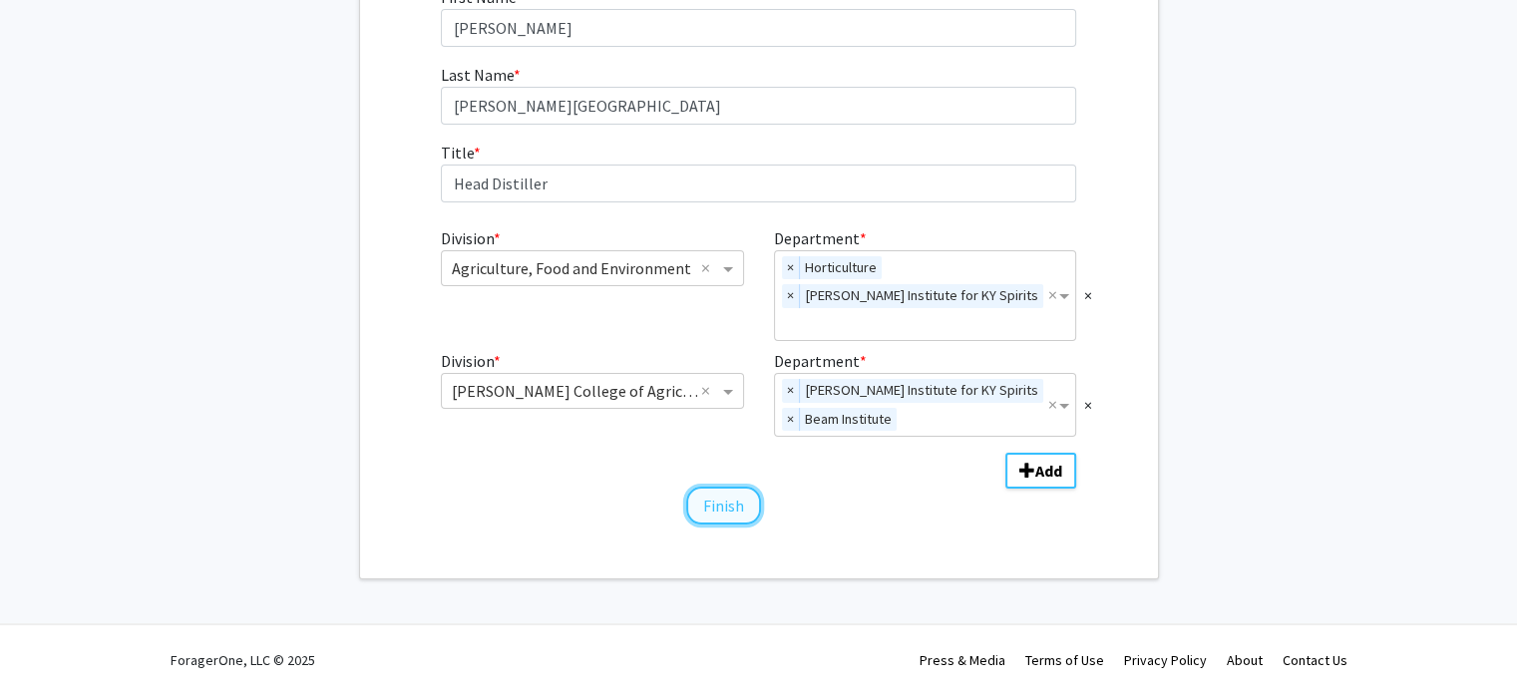
click at [727, 505] on button "Finish" at bounding box center [723, 506] width 75 height 38
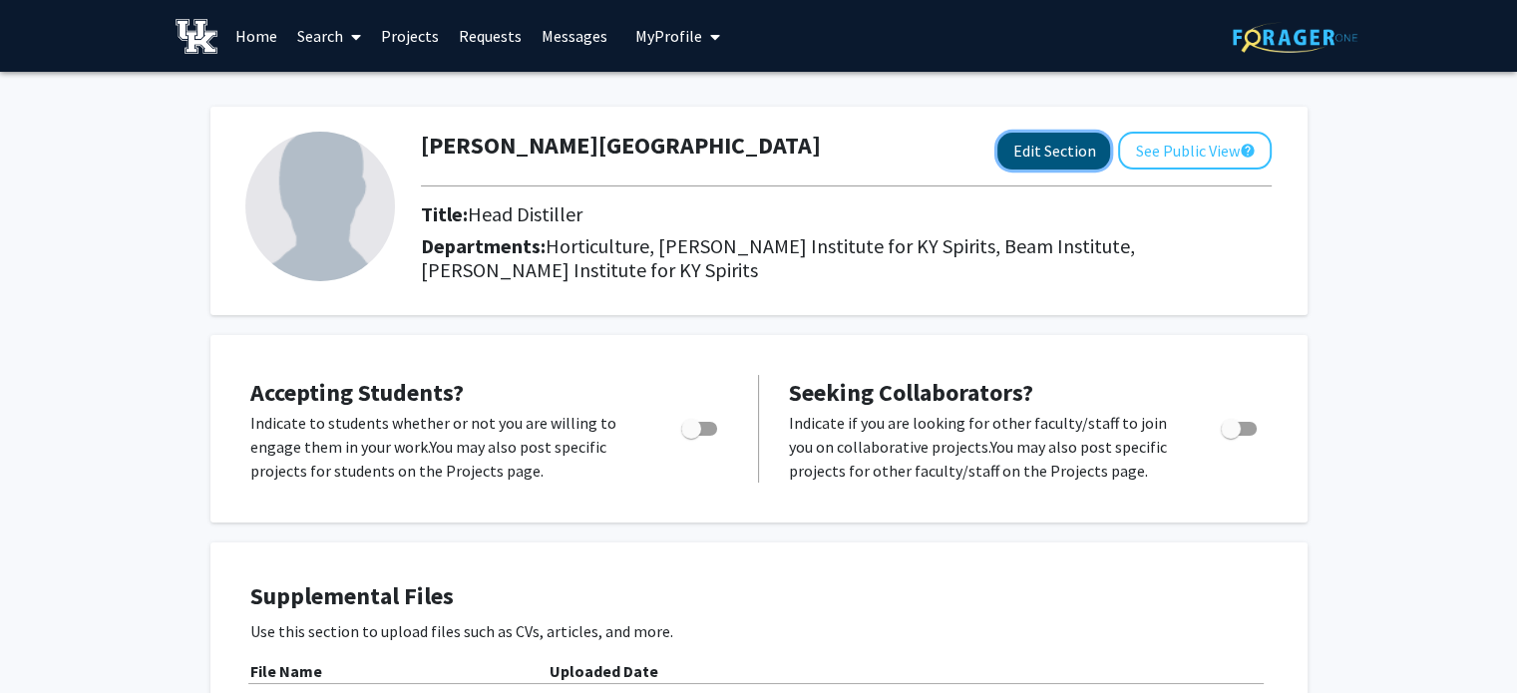
click at [1041, 164] on button "Edit Section" at bounding box center [1054, 151] width 113 height 37
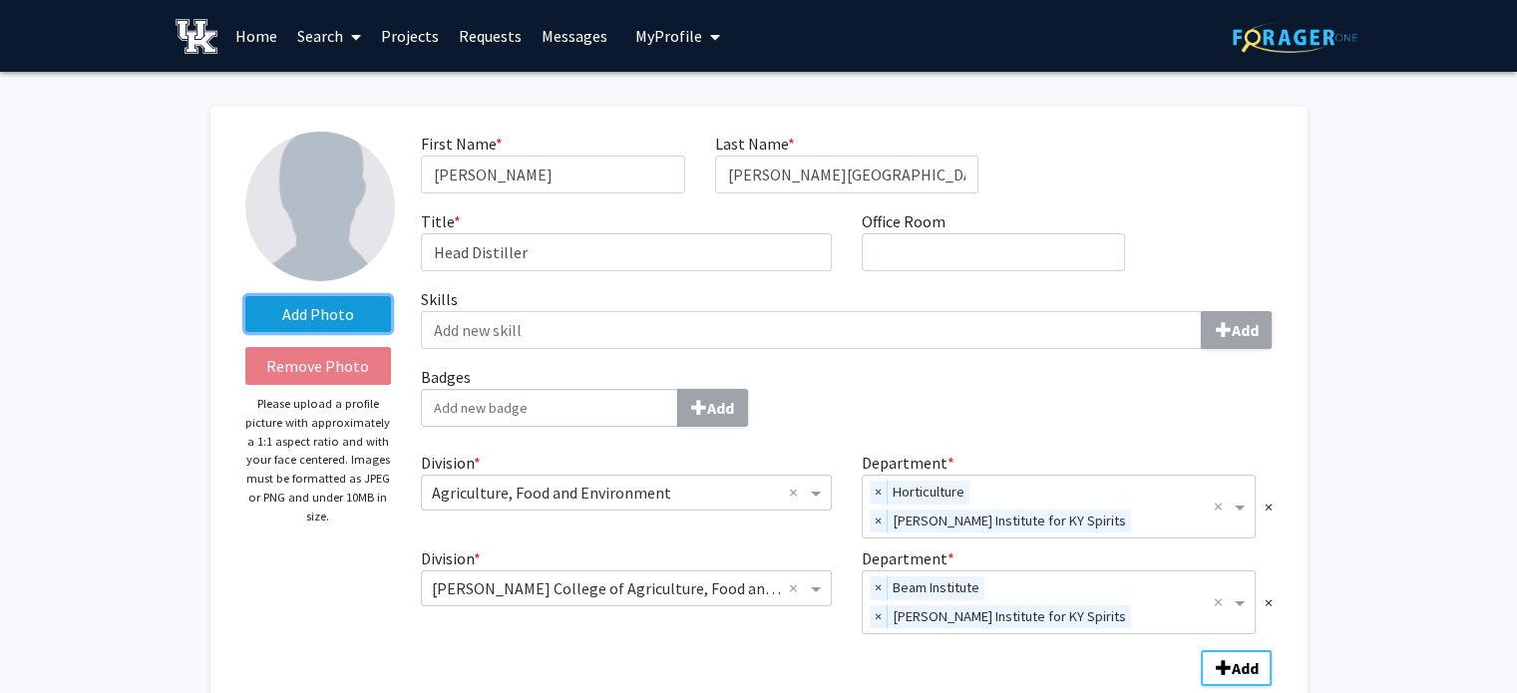
click at [345, 316] on label "Add Photo" at bounding box center [318, 314] width 147 height 36
click at [0, 0] on input "Add Photo" at bounding box center [0, 0] width 0 height 0
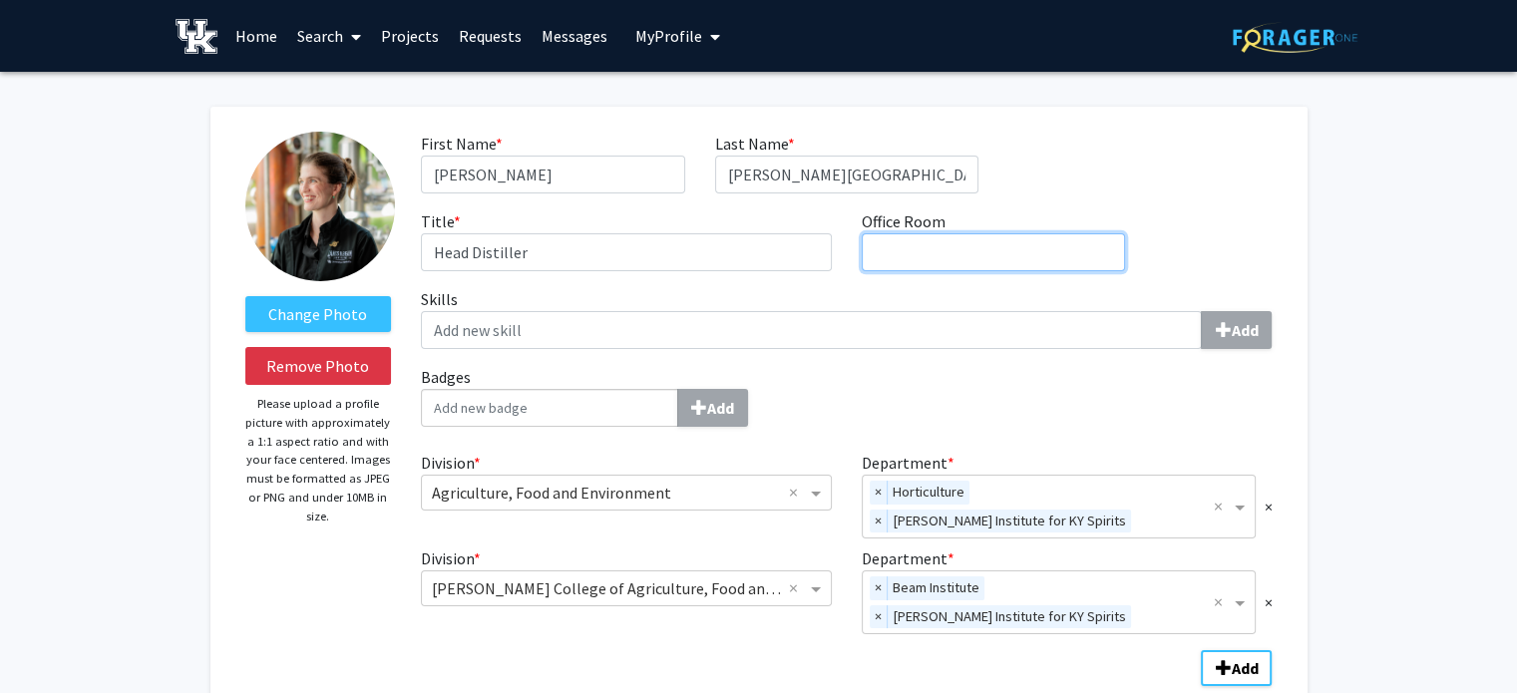
click at [877, 254] on input "Office Room required" at bounding box center [993, 252] width 263 height 38
type input "115"
click at [625, 409] on input "Badges Add" at bounding box center [549, 408] width 257 height 38
click at [555, 384] on label "Badges Add" at bounding box center [846, 396] width 851 height 62
click at [555, 389] on input "Badges Add" at bounding box center [549, 408] width 257 height 38
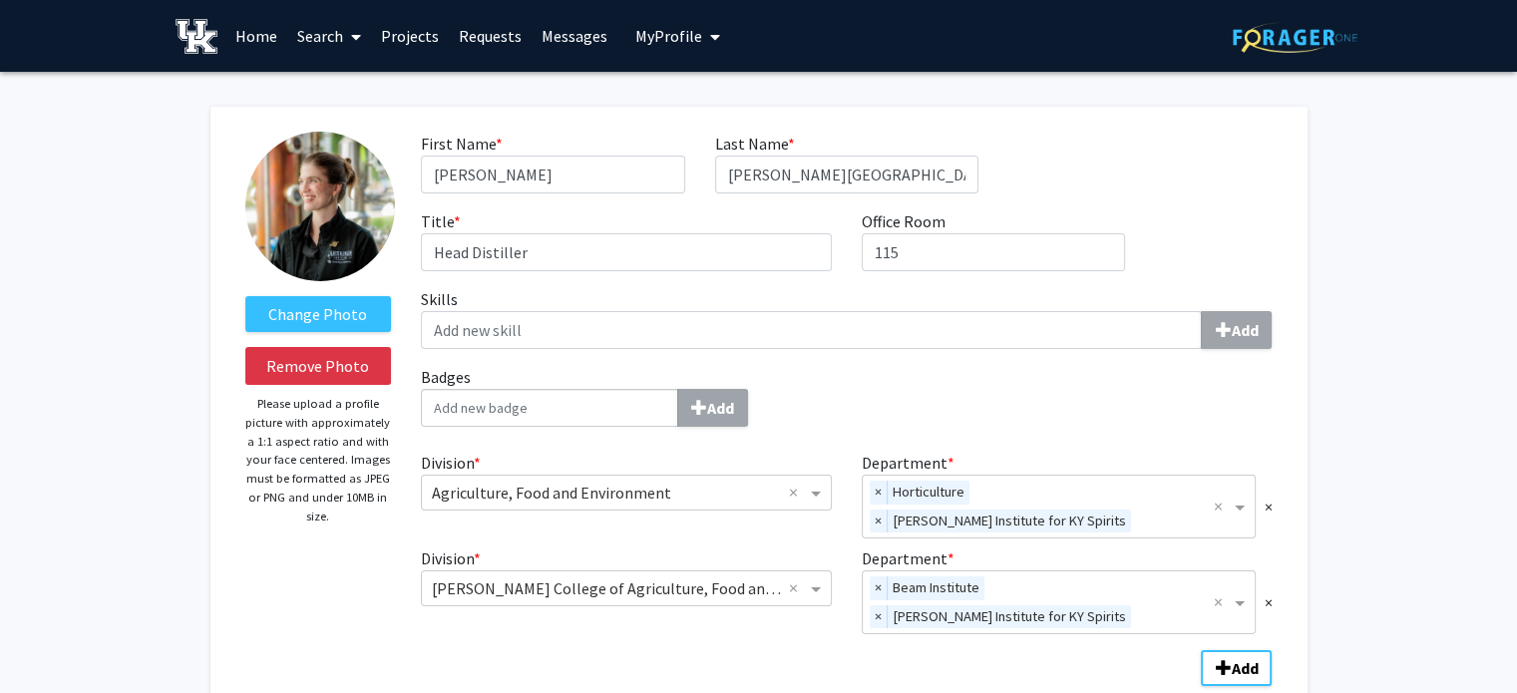
click at [548, 419] on input "Badges Add" at bounding box center [549, 408] width 257 height 38
type input "d"
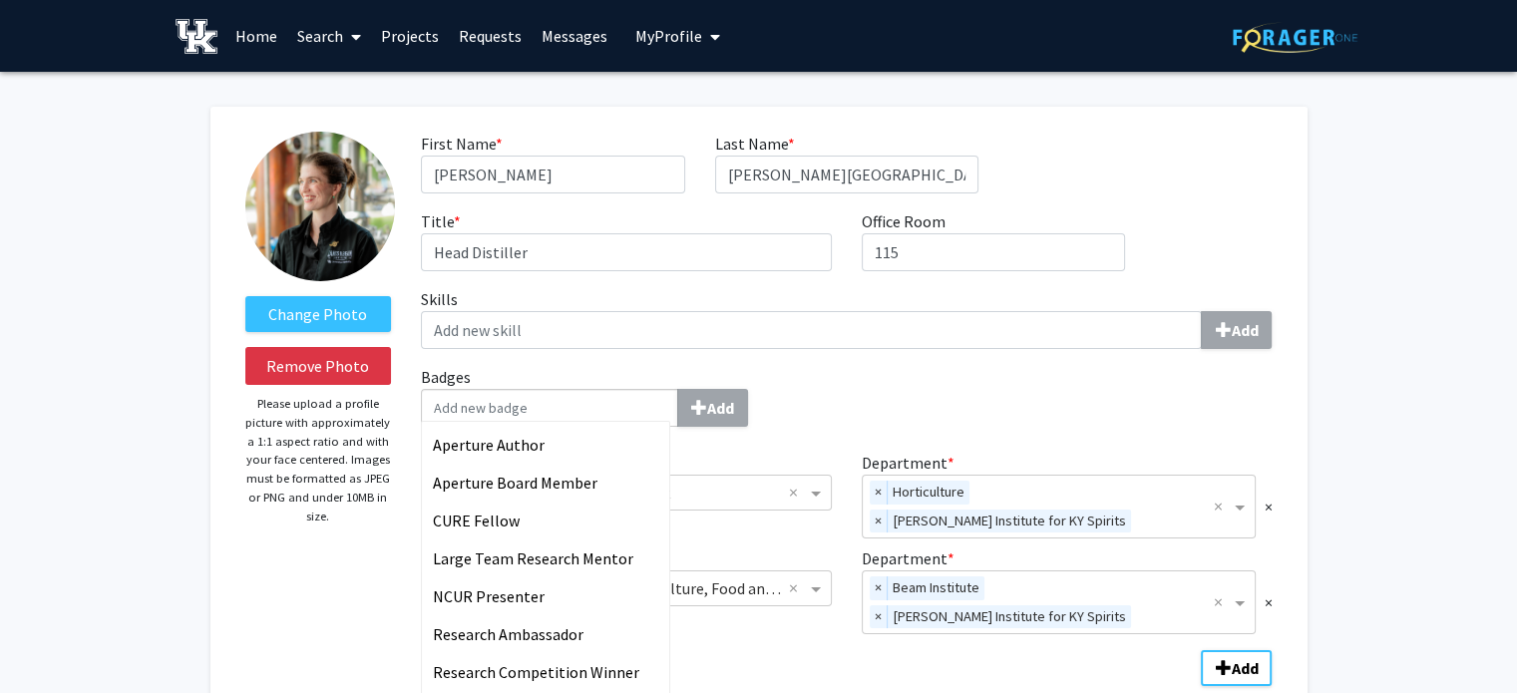
click at [844, 400] on div "Aperture Author Aperture Board Member CURE Fellow Large Team Research Mentor NC…" at bounding box center [846, 408] width 851 height 38
click at [678, 400] on input "Badges Aperture Author Aperture Board Member CURE Fellow Large Team Research Me…" at bounding box center [549, 408] width 257 height 38
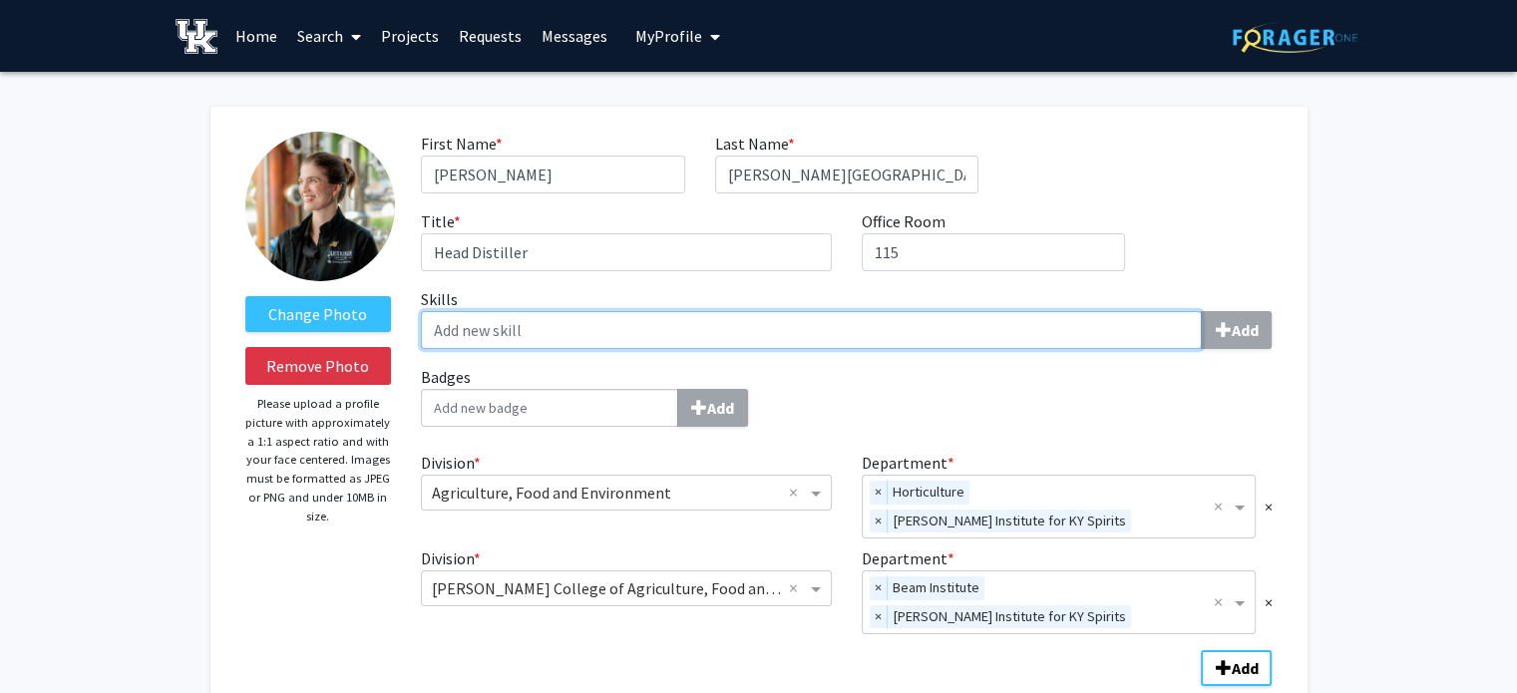
click at [1097, 335] on input "Skills Add" at bounding box center [811, 330] width 781 height 38
type input "g"
type input "a"
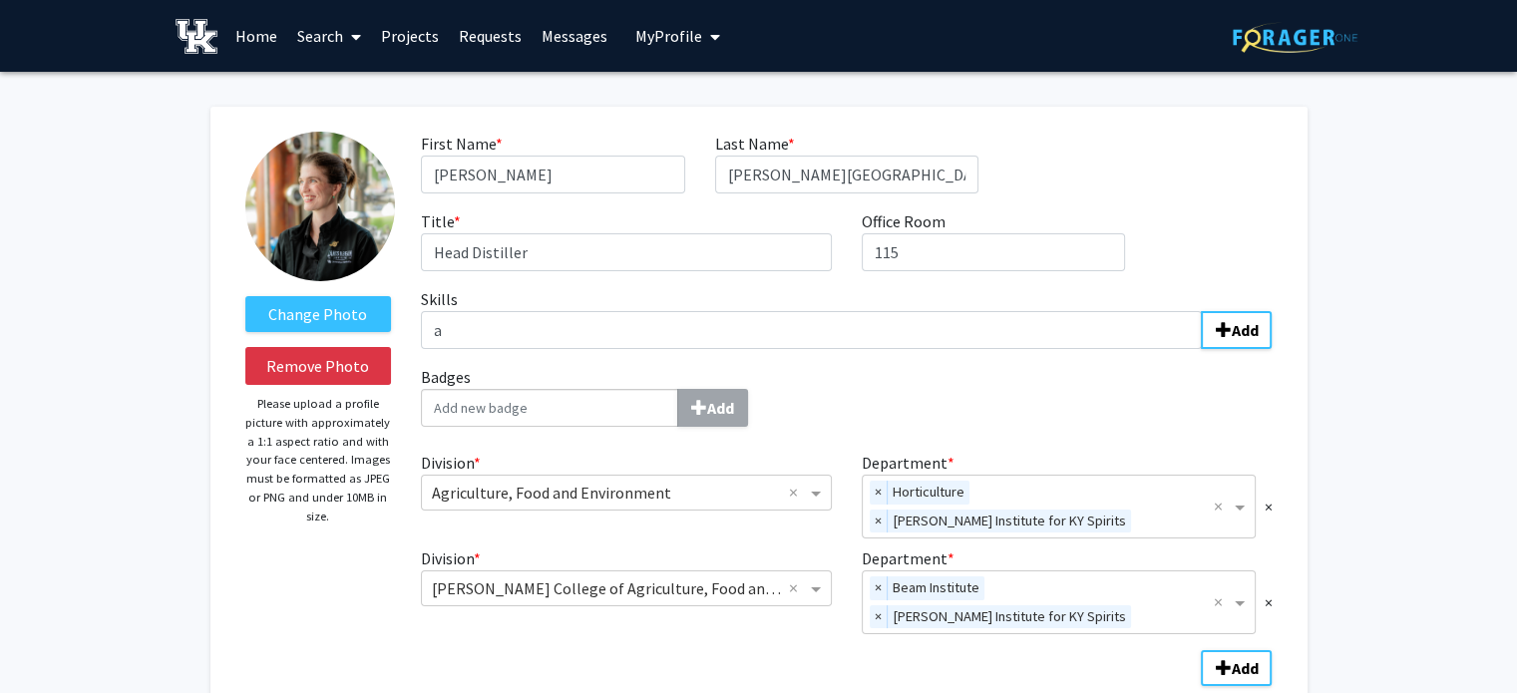
click at [1069, 386] on label "Badges Add" at bounding box center [846, 396] width 851 height 62
click at [678, 389] on input "Badges Add" at bounding box center [549, 408] width 257 height 38
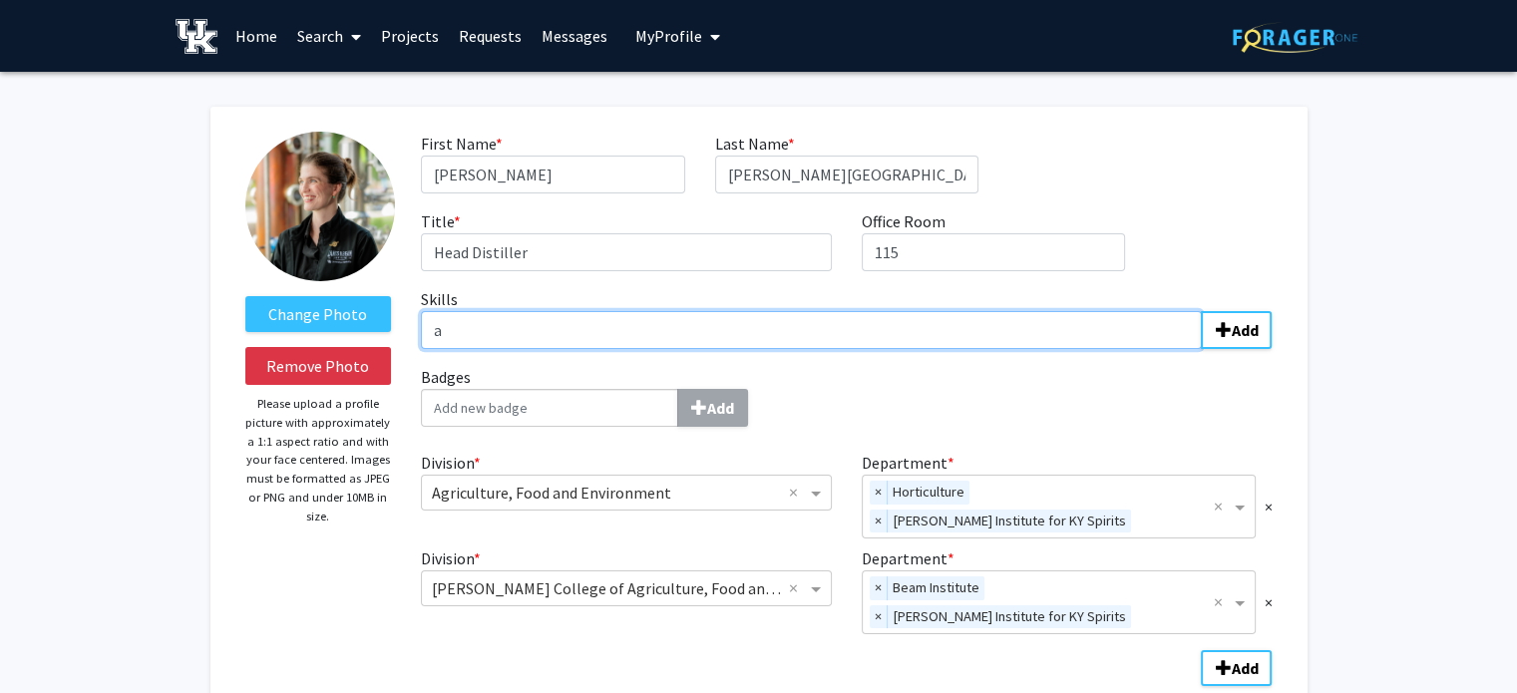
click at [926, 331] on input "a" at bounding box center [811, 330] width 781 height 38
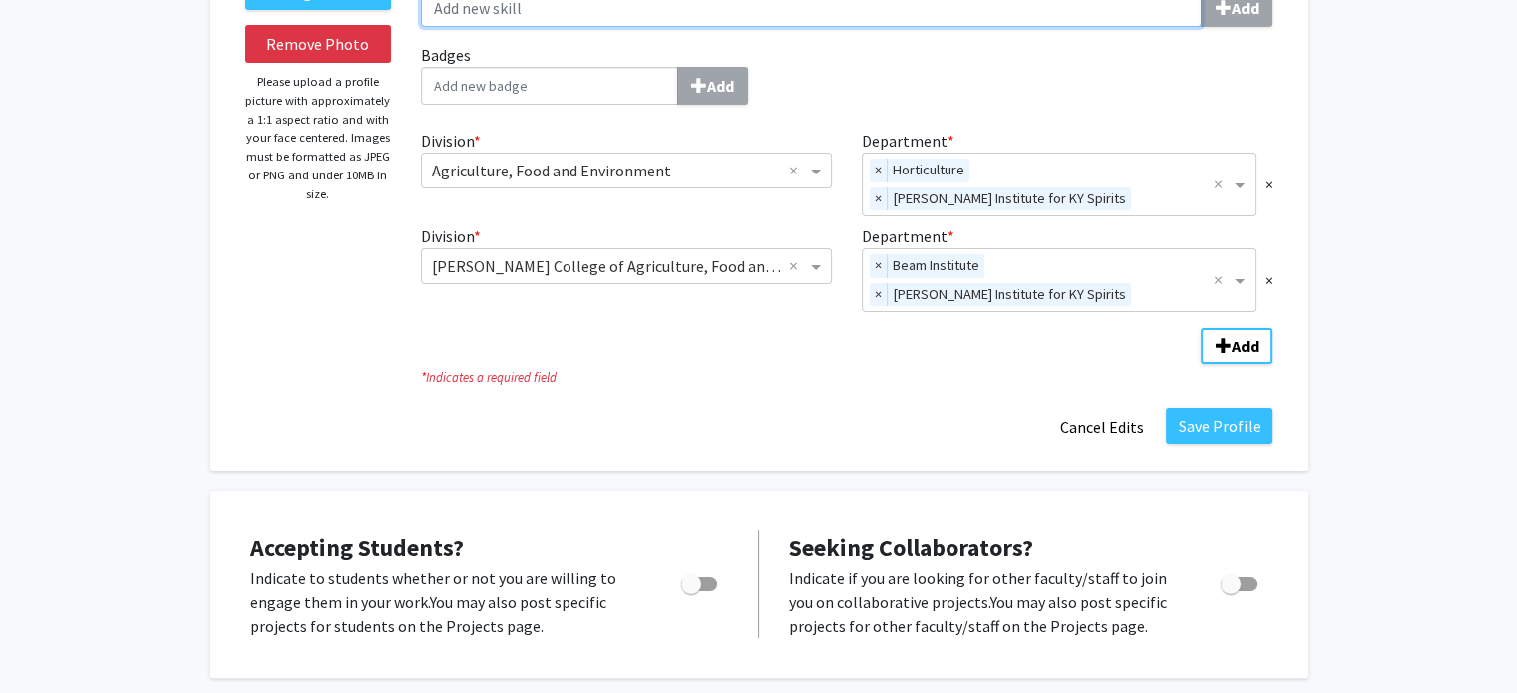
scroll to position [303, 0]
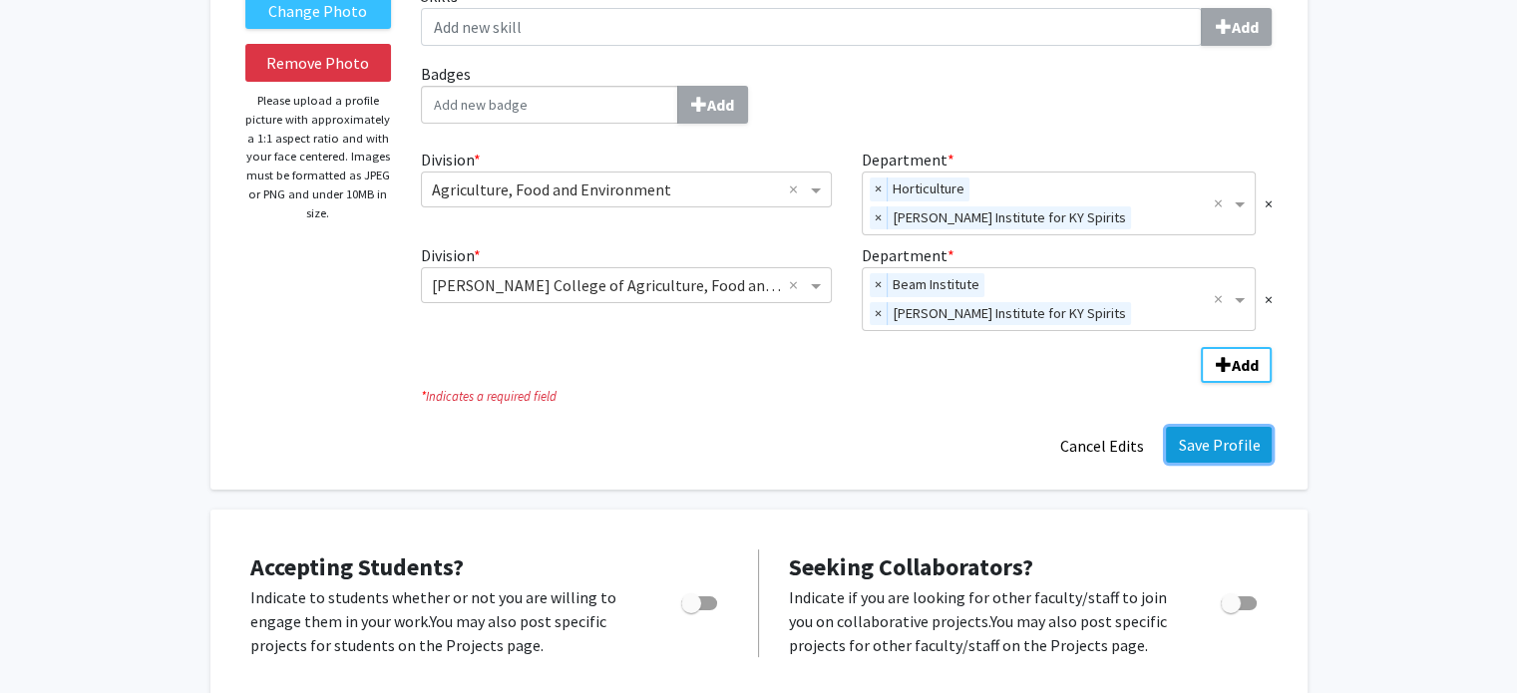
click at [1212, 442] on button "Save Profile" at bounding box center [1219, 445] width 106 height 36
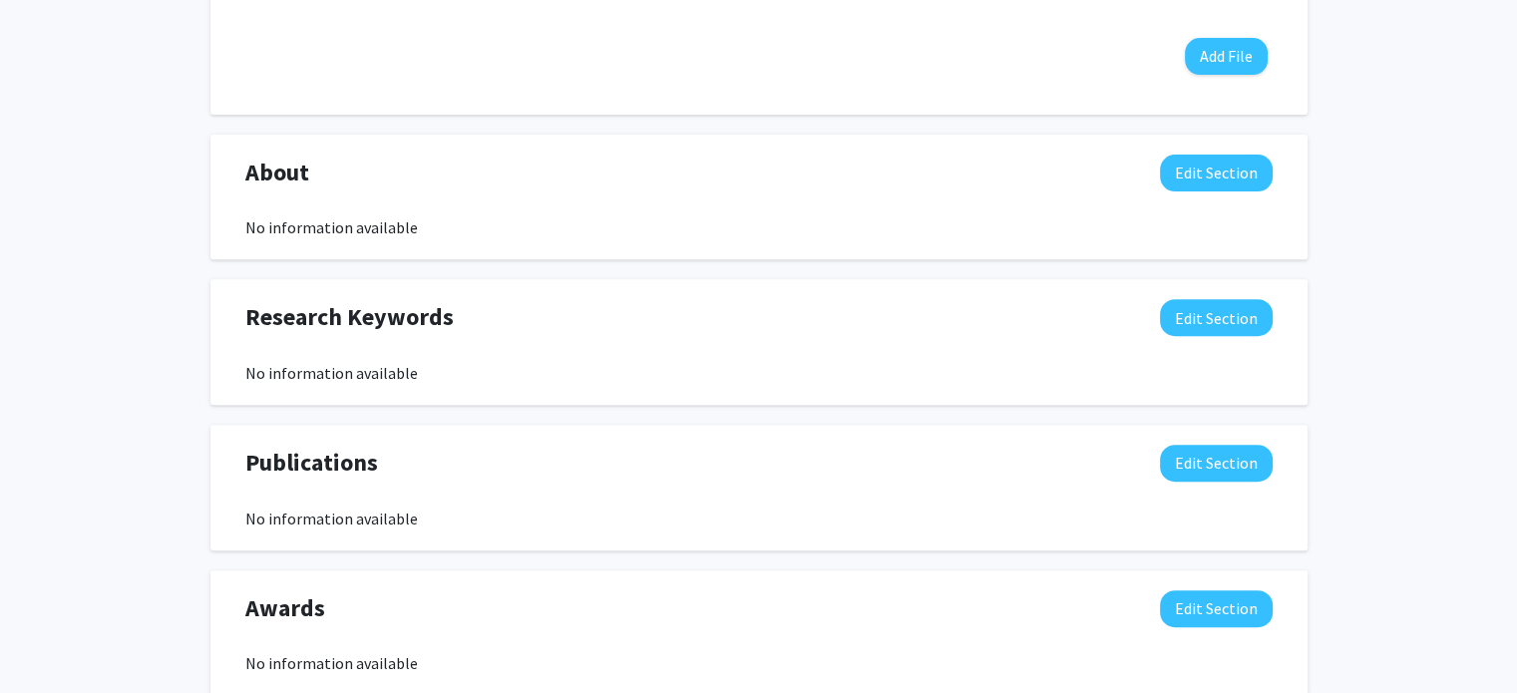
scroll to position [874, 0]
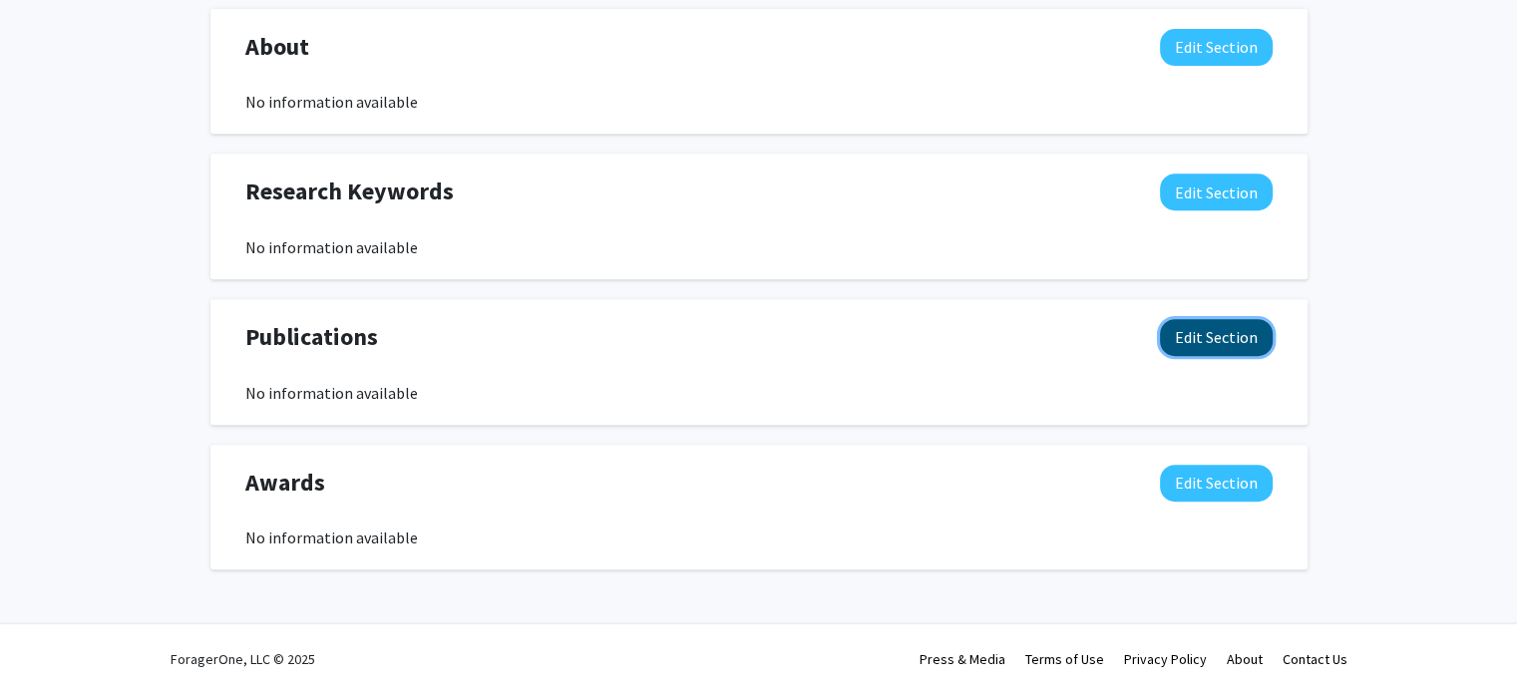
click at [1225, 345] on button "Edit Section" at bounding box center [1216, 337] width 113 height 37
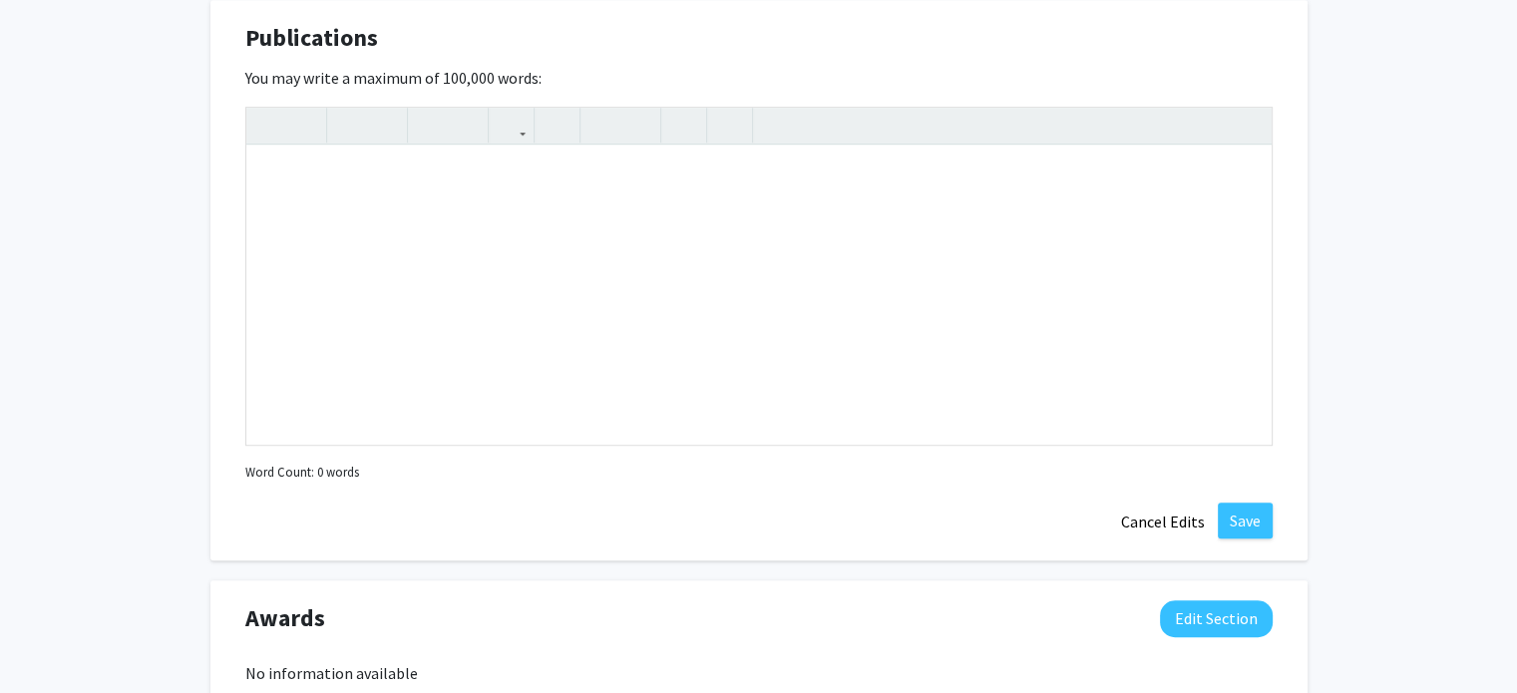
scroll to position [1175, 0]
click at [582, 222] on div "Note to users with screen readers: Please deactivate our accessibility plugin f…" at bounding box center [758, 293] width 1025 height 299
paste div "Note to users with screen readers: Please deactivate our accessibility plugin f…"
type textarea "<p>Joyce, G. E., Kagan, I. A., Flythe, M. D., Davis, B. E., &amp; Schendel, R. …"
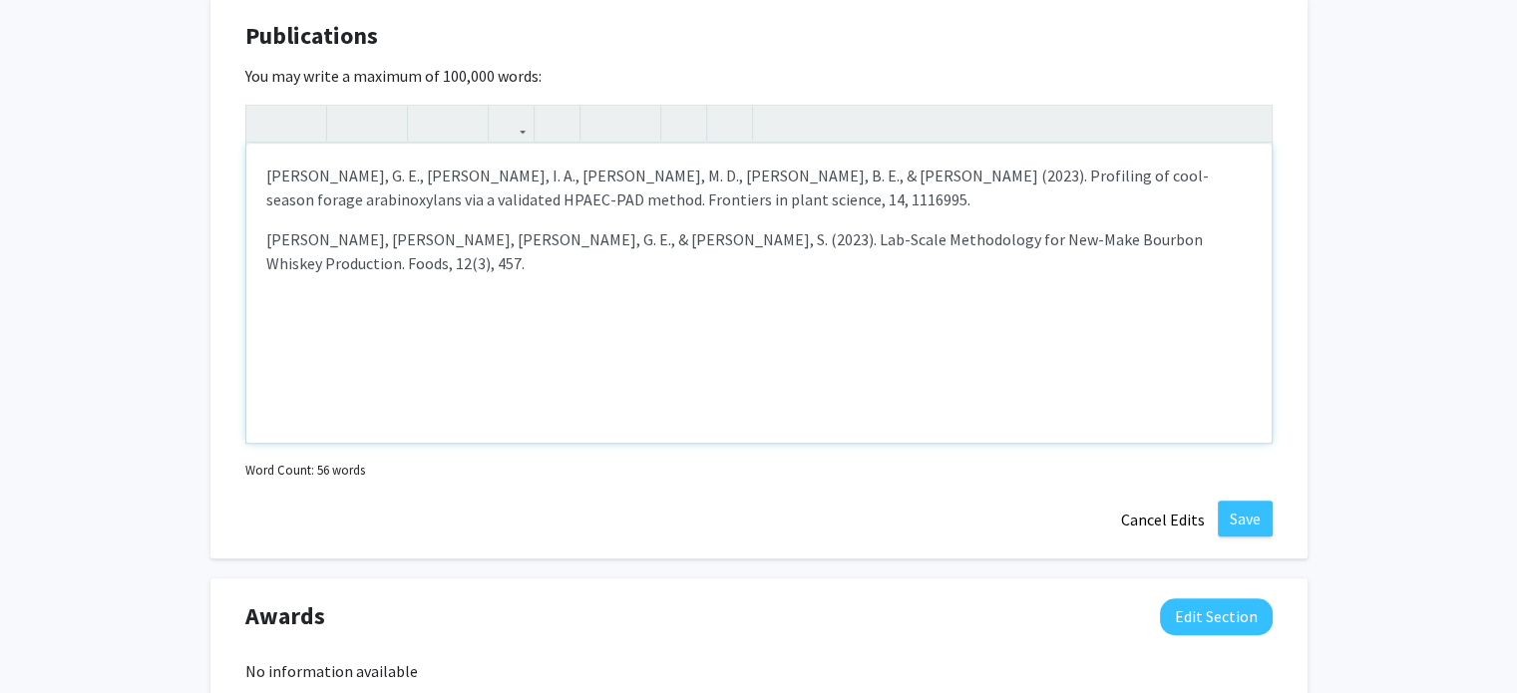
click at [630, 200] on p "Joyce, G. E., Kagan, I. A., Flythe, M. D., Davis, B. E., & Schendel, R. R. (202…" at bounding box center [759, 188] width 986 height 48
click at [269, 176] on p "Joyce, G. E., Kagan, I. A., Flythe, M. D., Davis, B. E., & Schendel, R. R. (202…" at bounding box center [759, 188] width 986 height 48
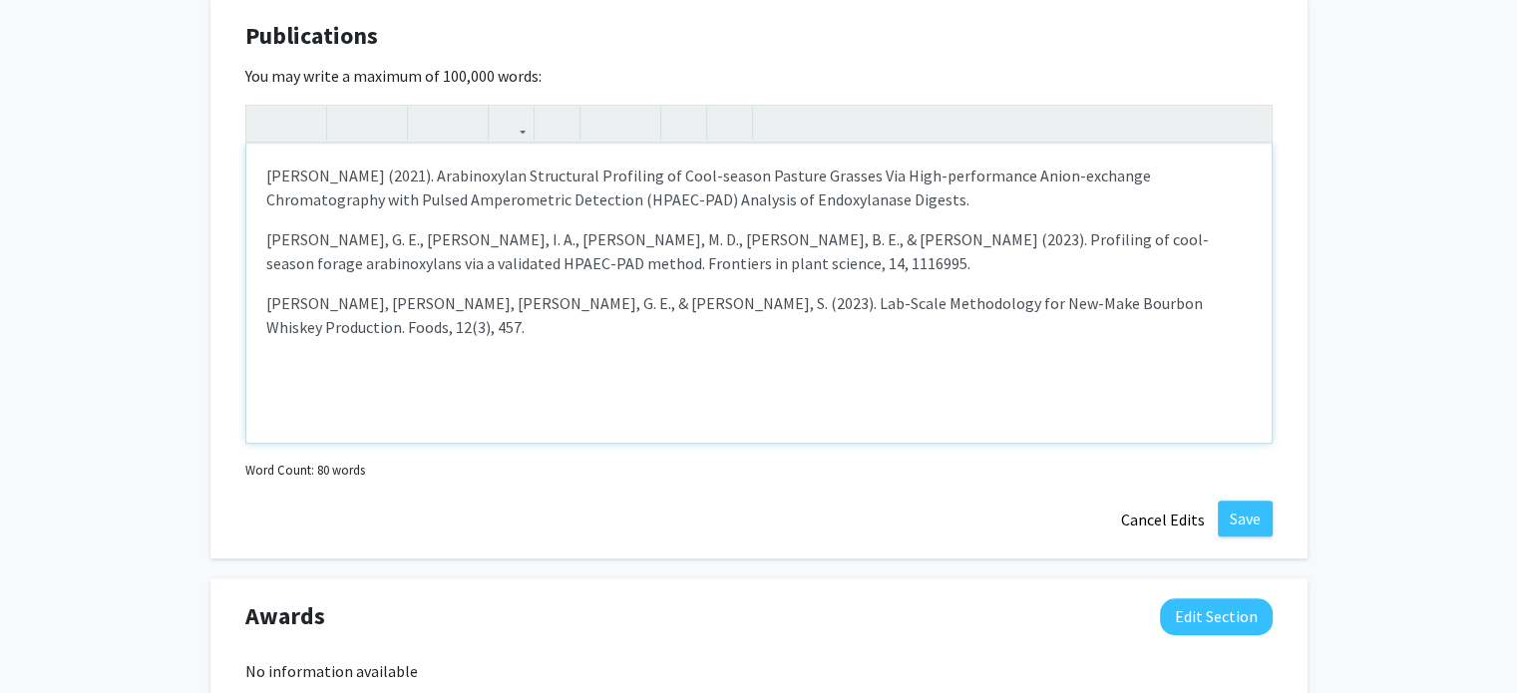
click at [1237, 302] on p "Verges, V. L., Gollihue, J. W., Joyce, G. E., & DeBolt, S. (2023). Lab-Scale Me…" at bounding box center [759, 315] width 986 height 48
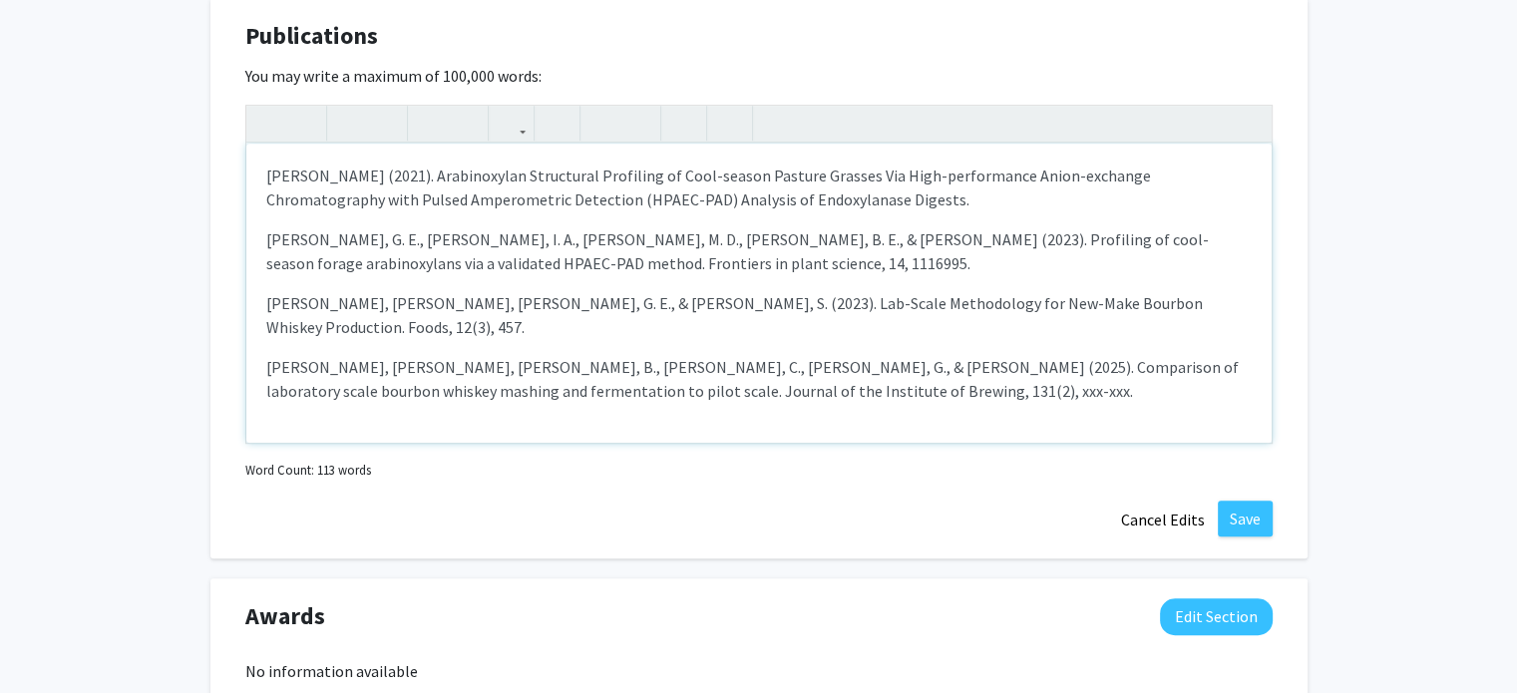
click at [260, 172] on div "Joyce, G. E. (2021). Arabinoxylan Structural Profiling of Cool-season Pasture G…" at bounding box center [758, 293] width 1025 height 299
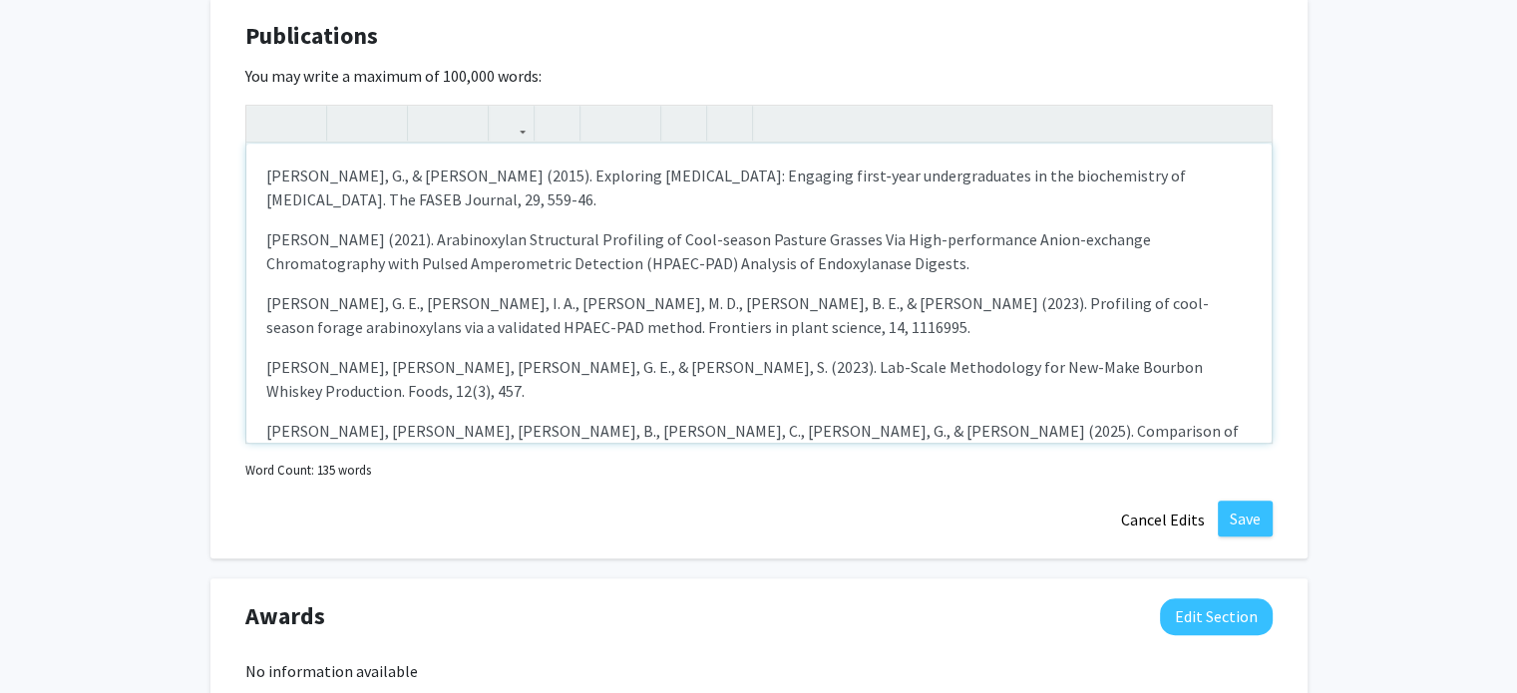
click at [394, 205] on p "Joyce, G., & Howard, R. (2015). Exploring ethanol: Engaging first‐year undergra…" at bounding box center [759, 188] width 986 height 48
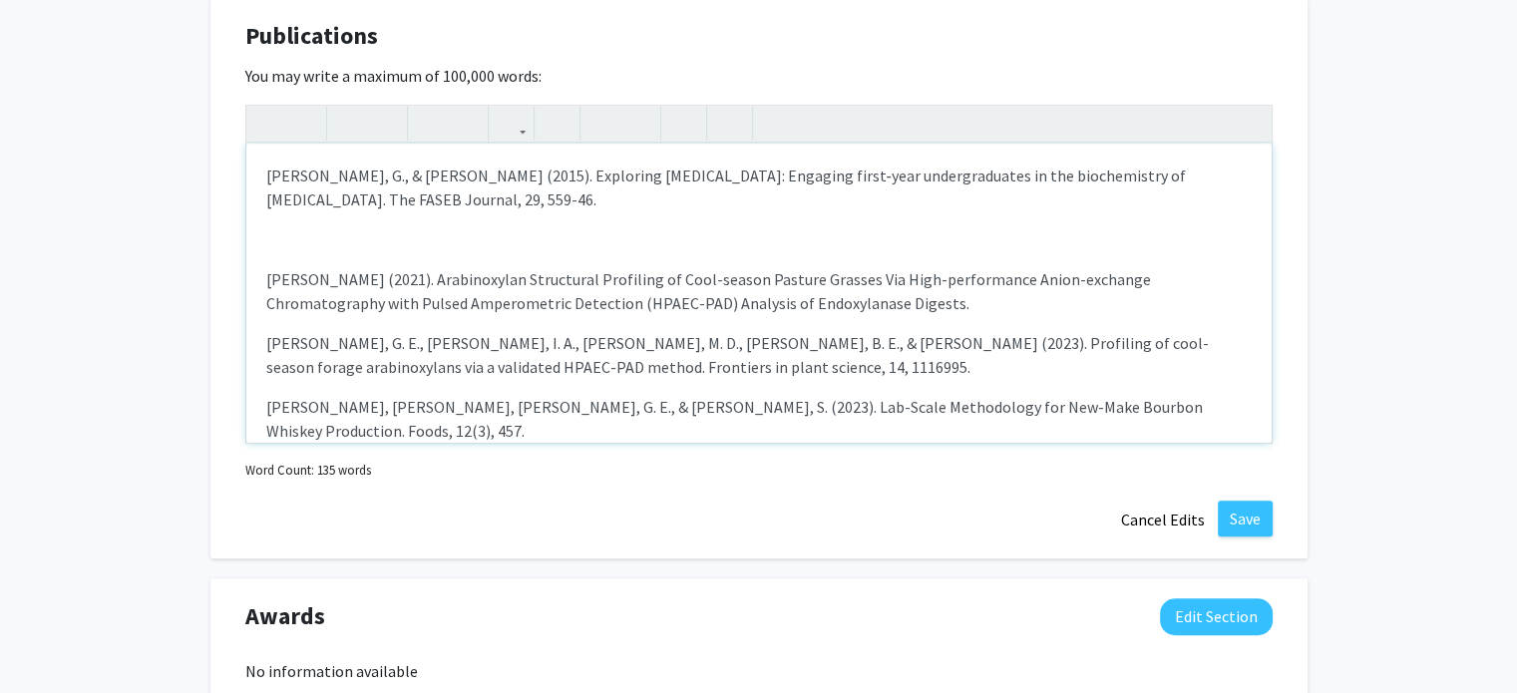
type textarea "<p>Joyce, G., &amp; Howard, R. (2015). Exploring ethanol: Engaging first‐year u…"
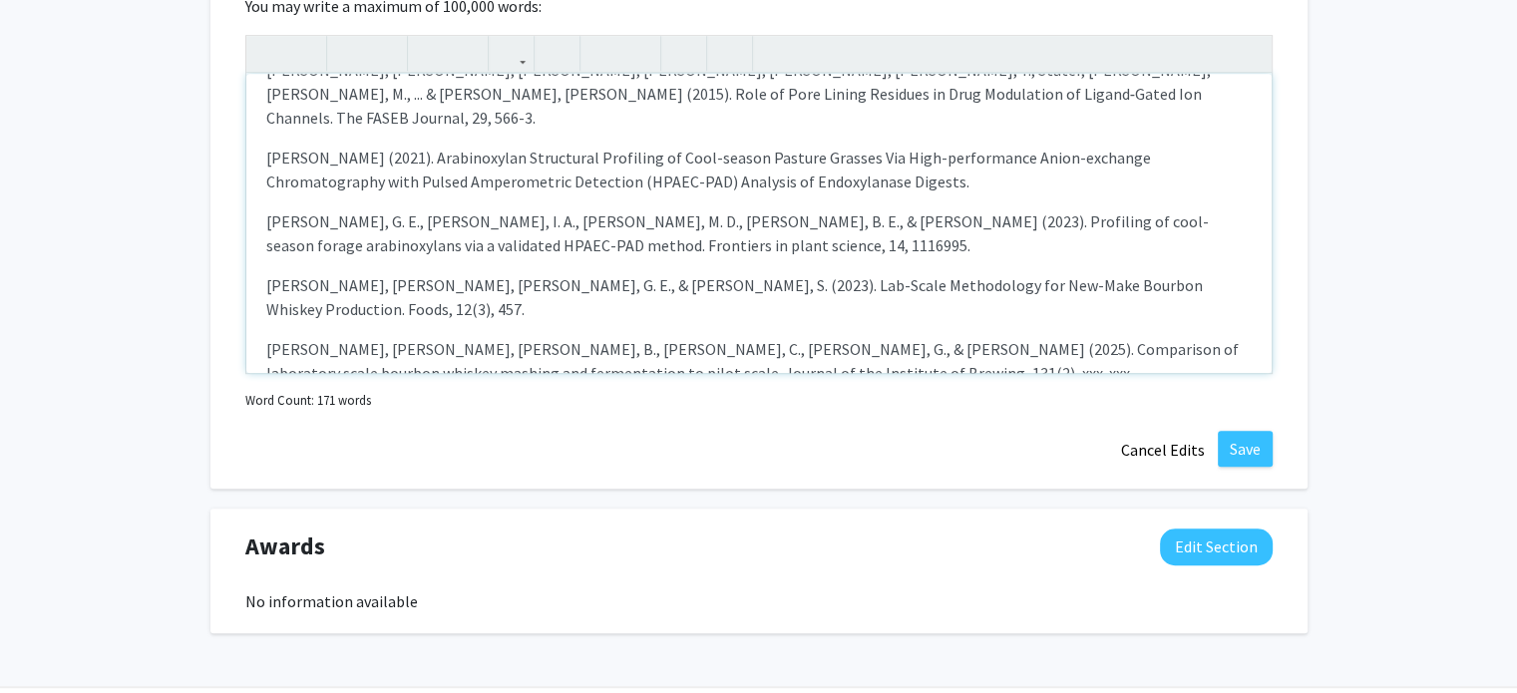
scroll to position [1255, 0]
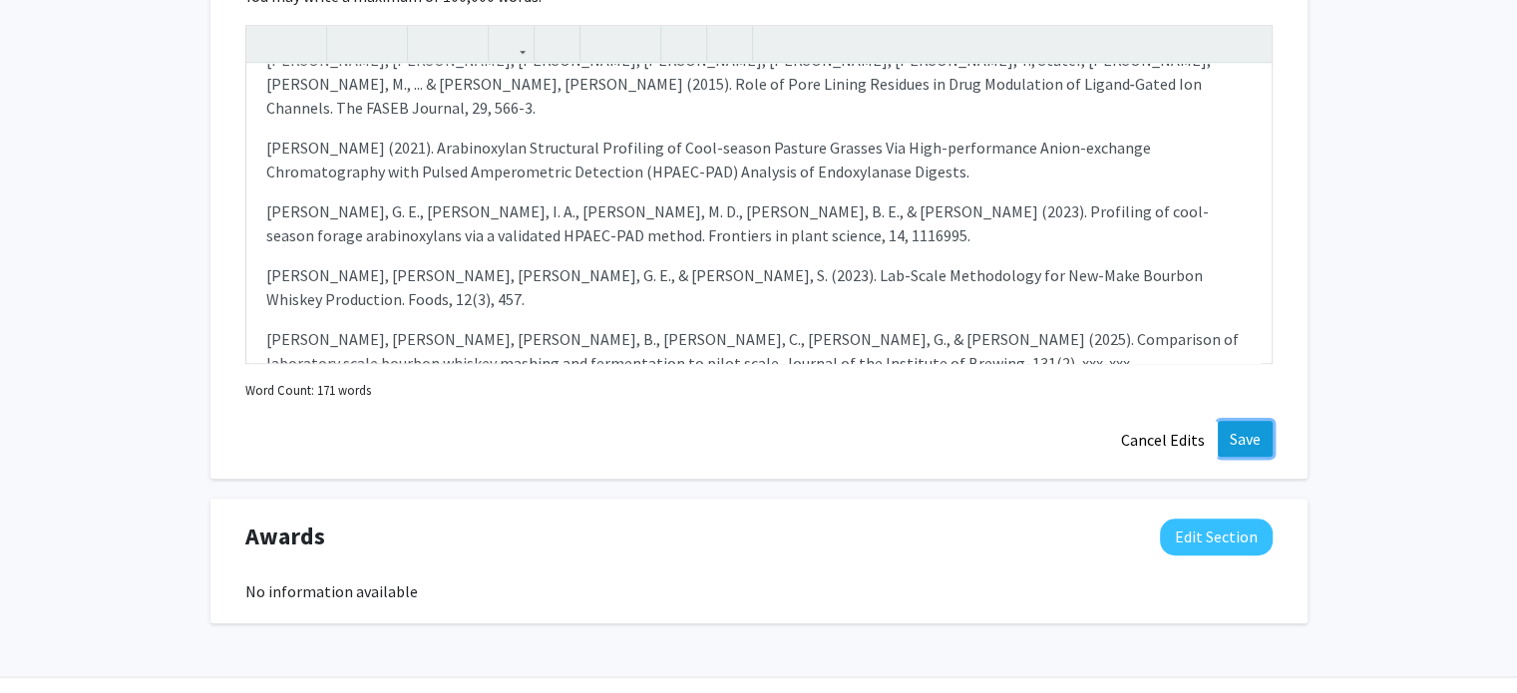
click at [1244, 435] on button "Save" at bounding box center [1245, 439] width 55 height 36
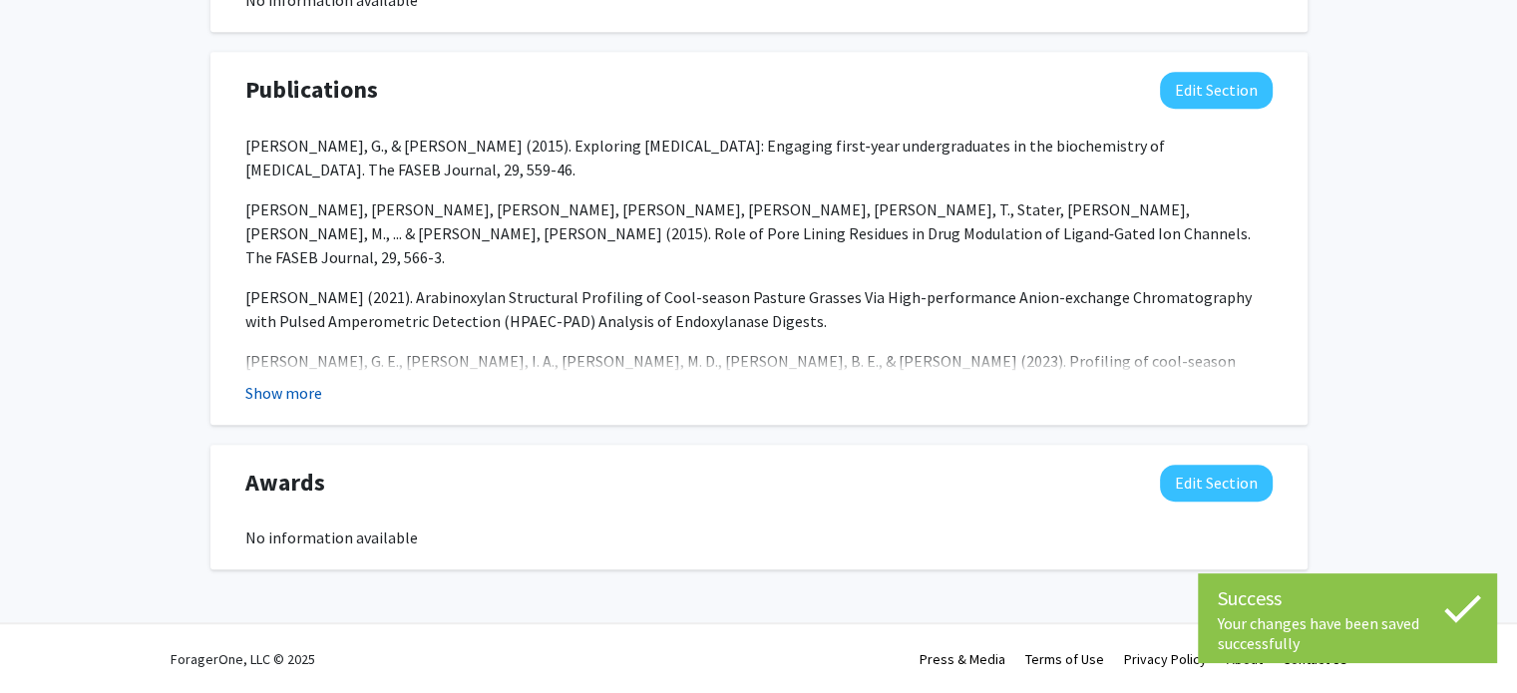
click at [311, 390] on button "Show more" at bounding box center [283, 393] width 77 height 24
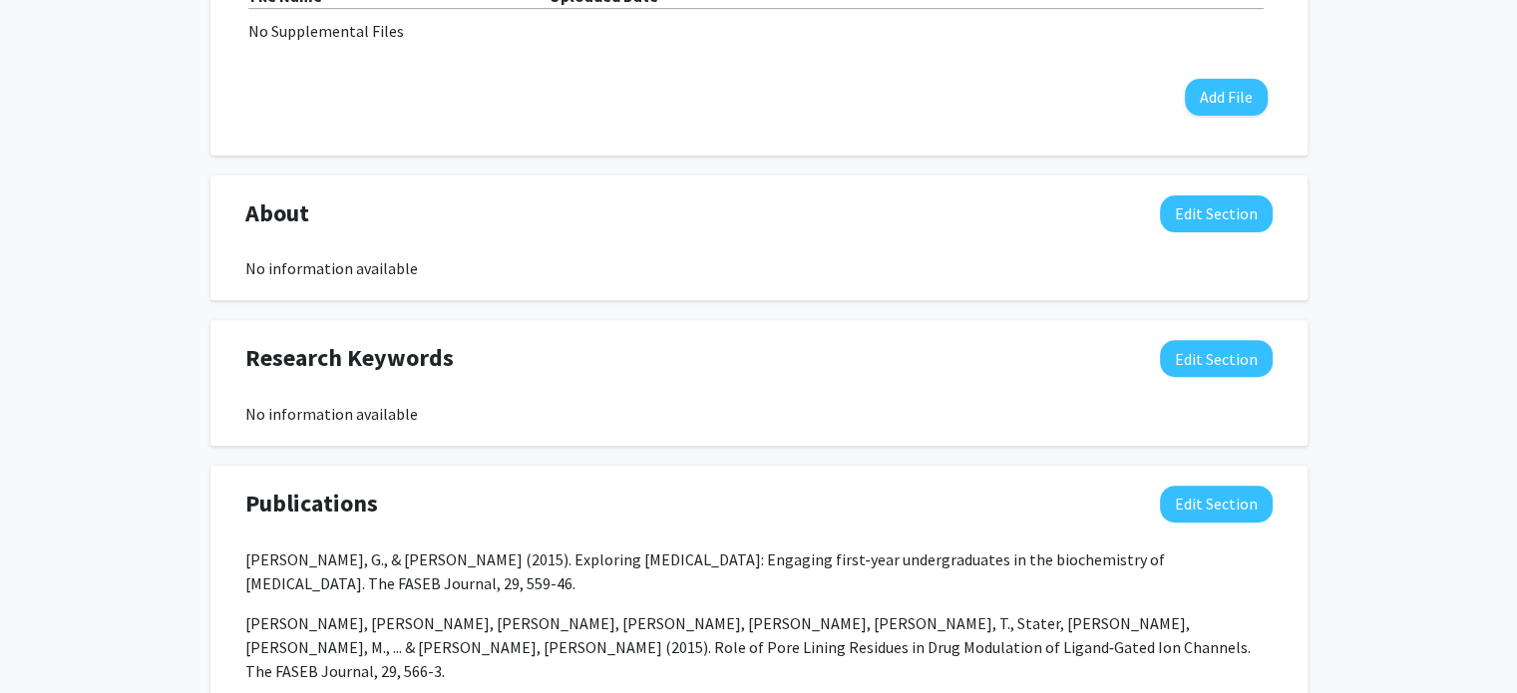
scroll to position [730, 0]
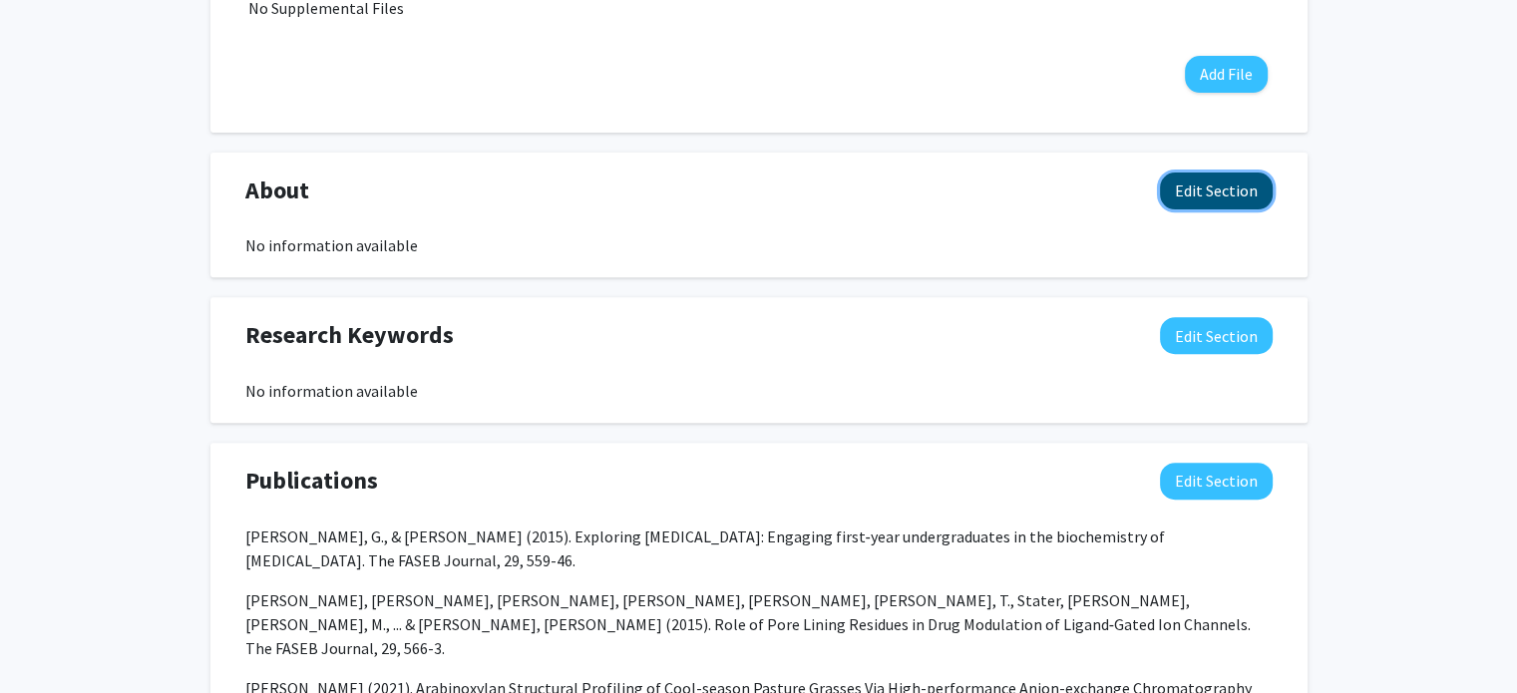
click at [1225, 205] on button "Edit Section" at bounding box center [1216, 191] width 113 height 37
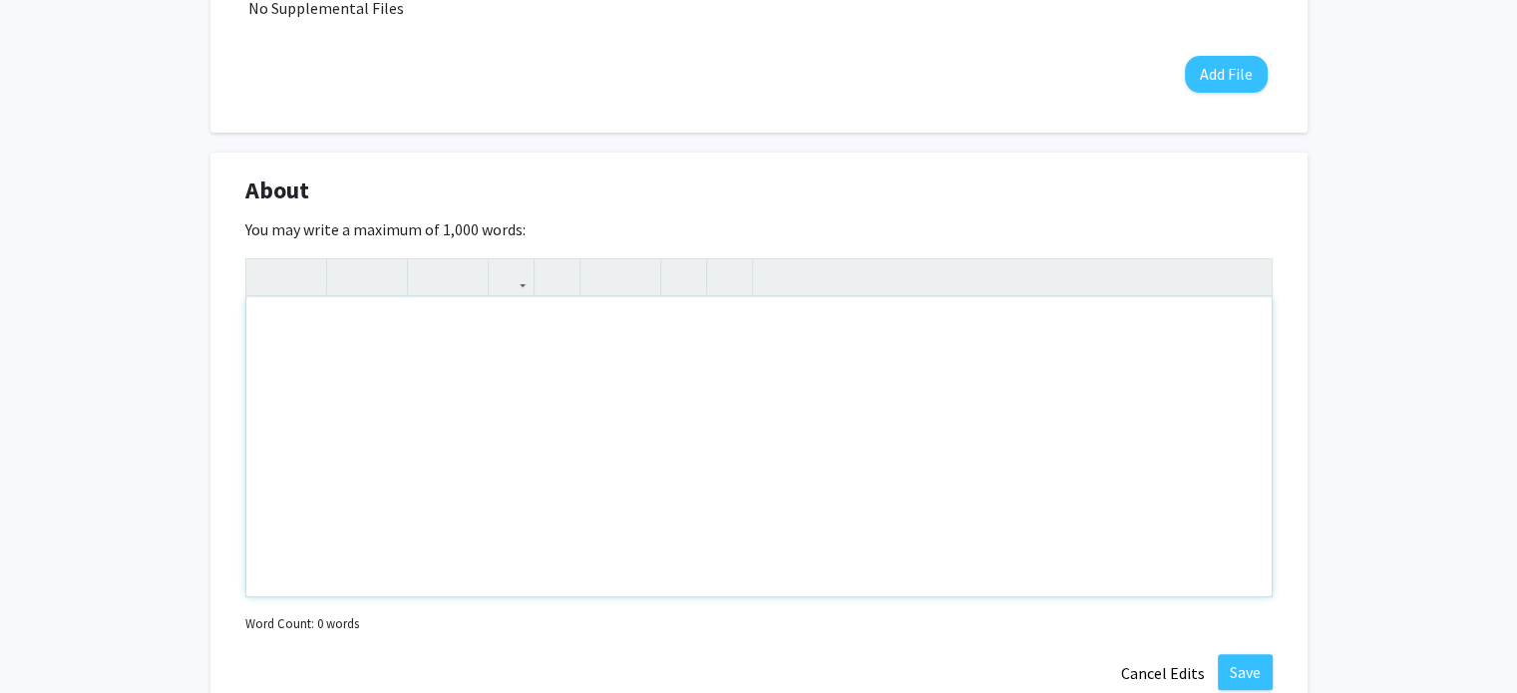
click at [918, 362] on div "Note to users with screen readers: Please deactivate our accessibility plugin f…" at bounding box center [758, 446] width 1025 height 299
paste div "Note to users with screen readers: Please deactivate our accessibility plugin f…"
type textarea "<p>Glenna Joyce-Welsko is the first Head Distiller at the University of Kentuck…"
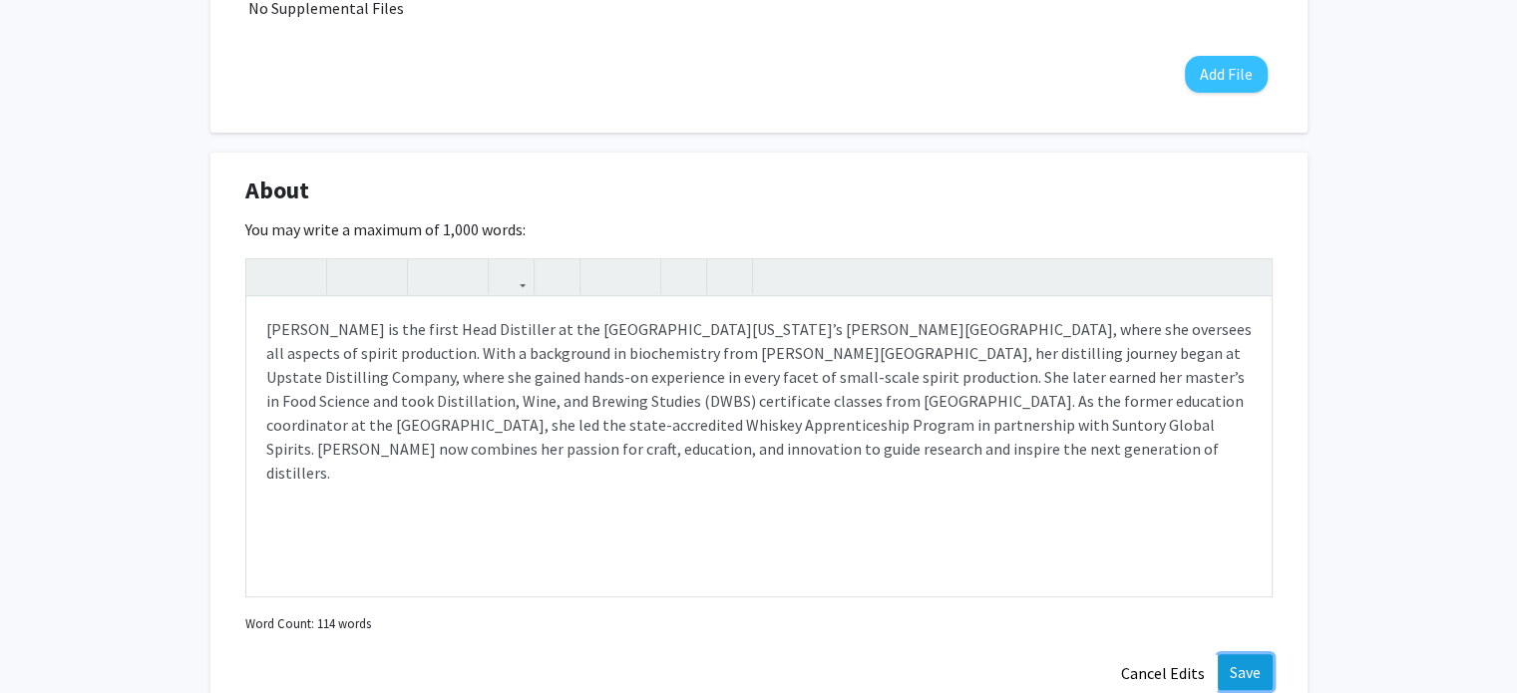
click at [1245, 656] on button "Save" at bounding box center [1245, 672] width 55 height 36
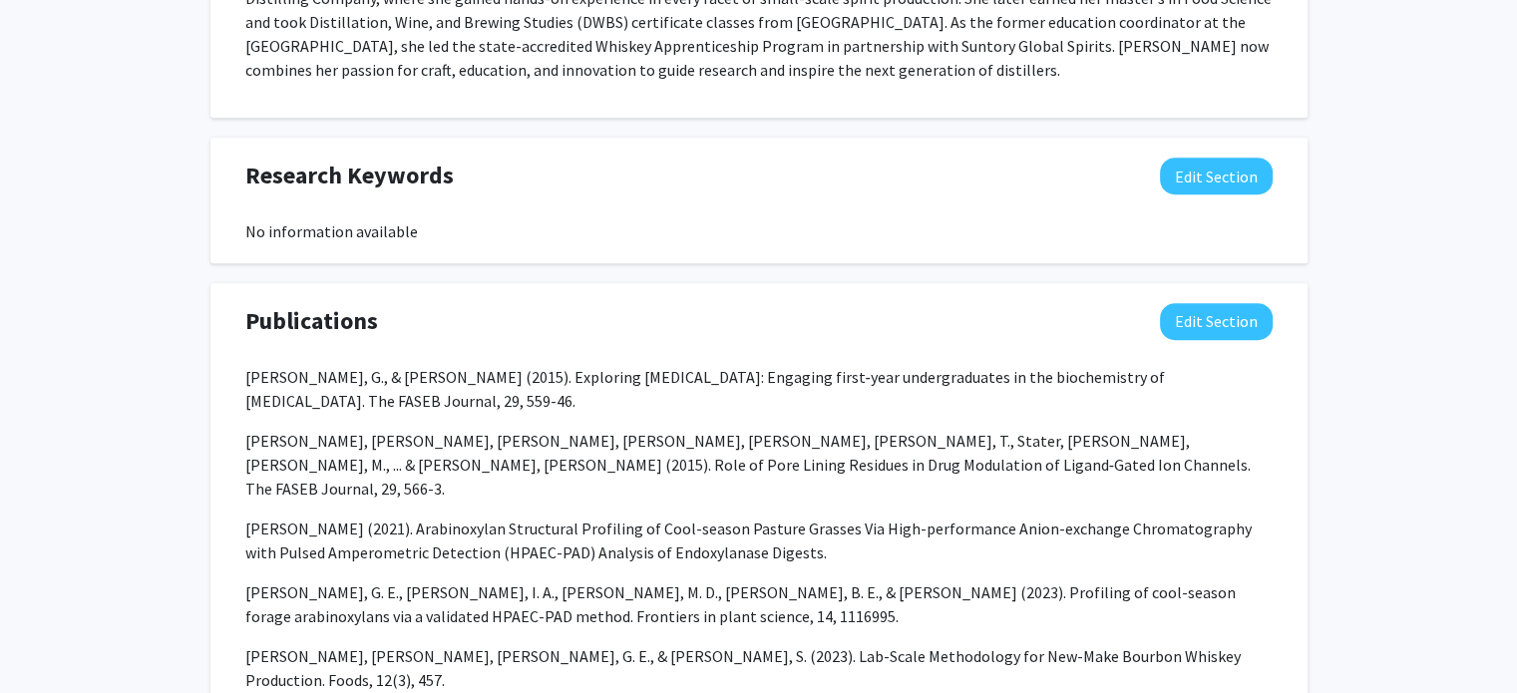
scroll to position [1024, 0]
click at [1230, 167] on button "Edit Section" at bounding box center [1216, 177] width 113 height 37
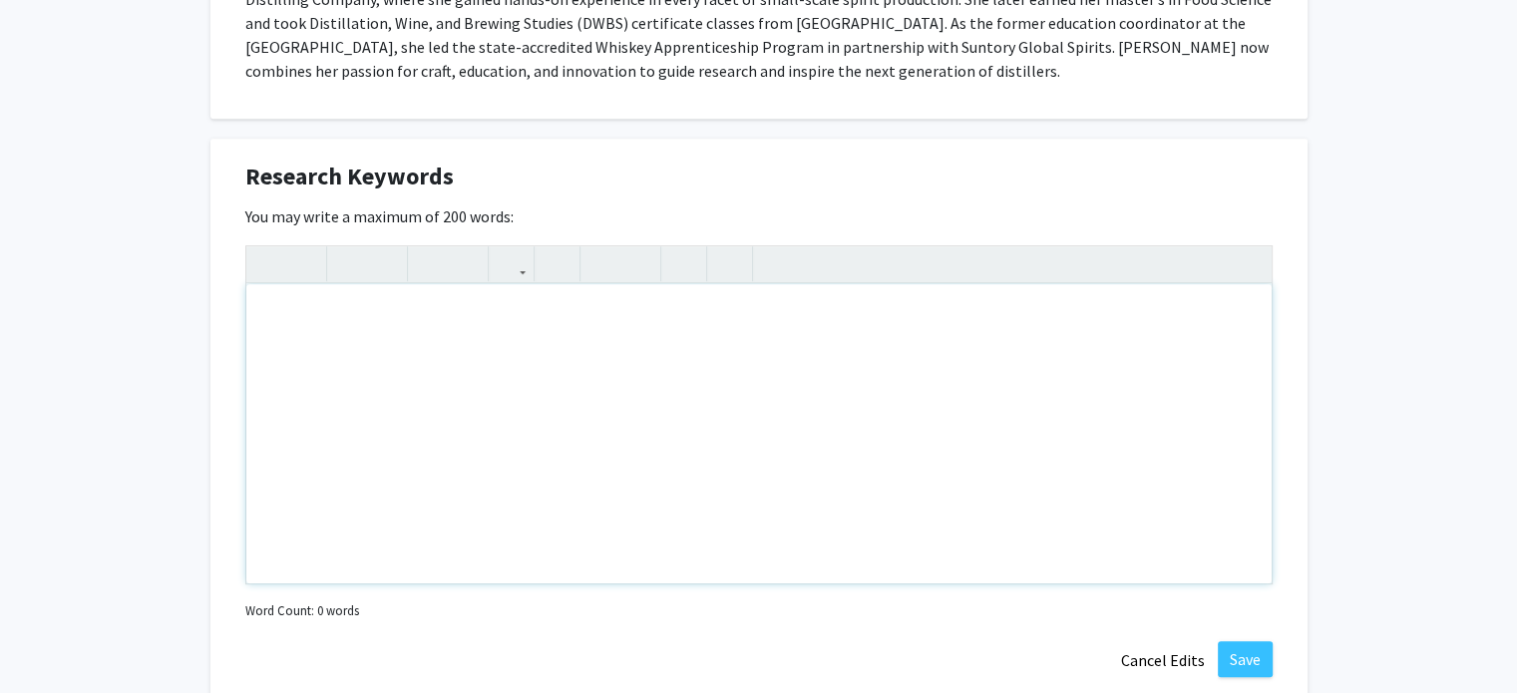
click at [419, 422] on div "Note to users with screen readers: Please deactivate our accessibility plugin f…" at bounding box center [758, 433] width 1025 height 299
type textarea "<p>Whiskey</p><p>Whisky</p><p>Bourbon</p><p>Distillate</p><p>Distillation</p>"
click at [1257, 670] on button "Save" at bounding box center [1245, 659] width 55 height 36
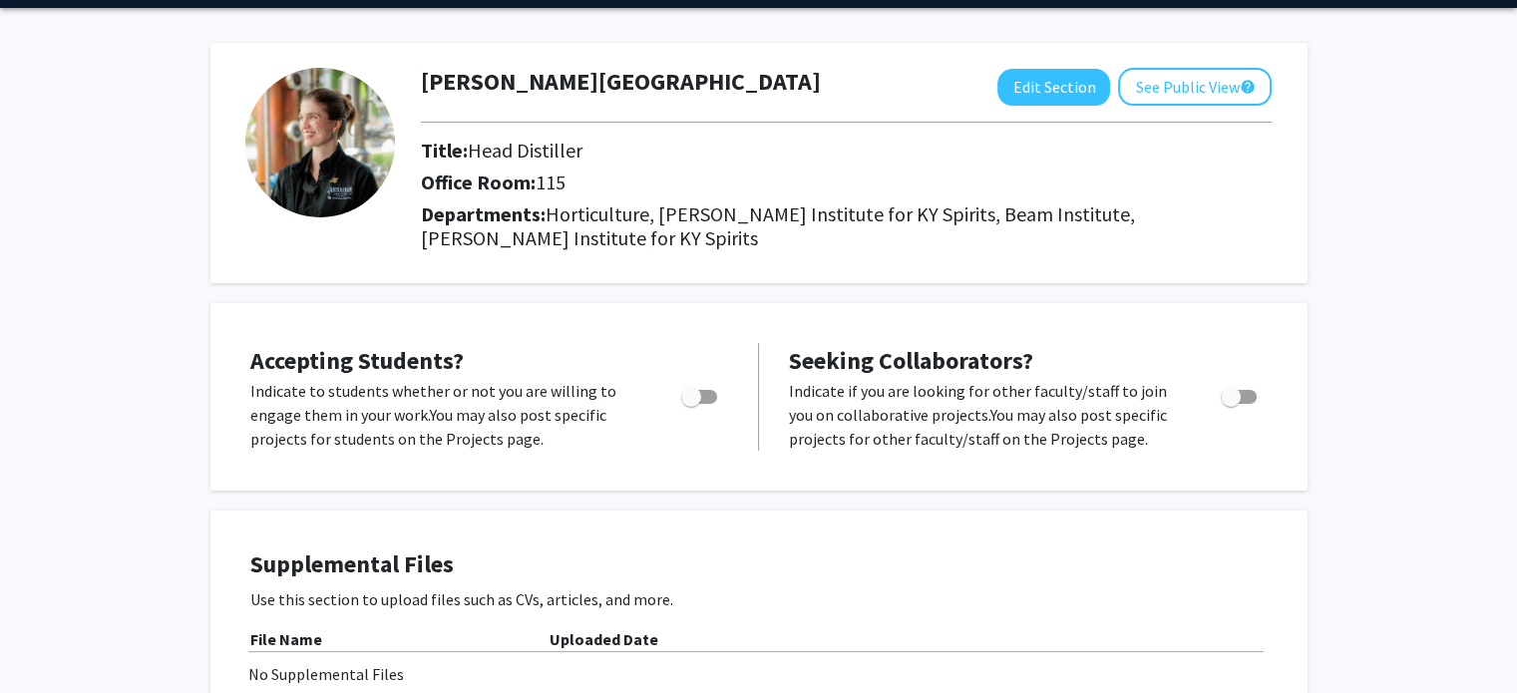
scroll to position [0, 0]
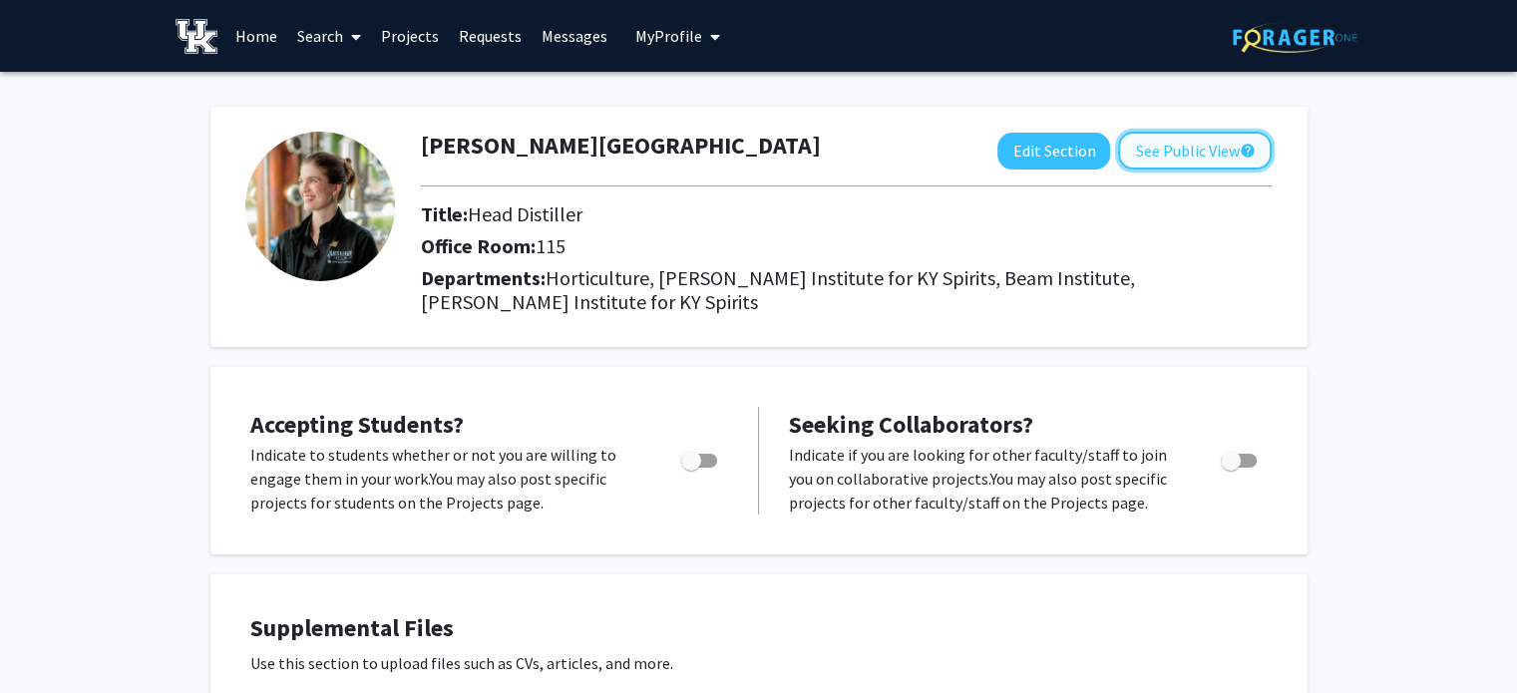
click at [1160, 141] on button "See Public View help" at bounding box center [1195, 151] width 154 height 38
